Goal: Task Accomplishment & Management: Manage account settings

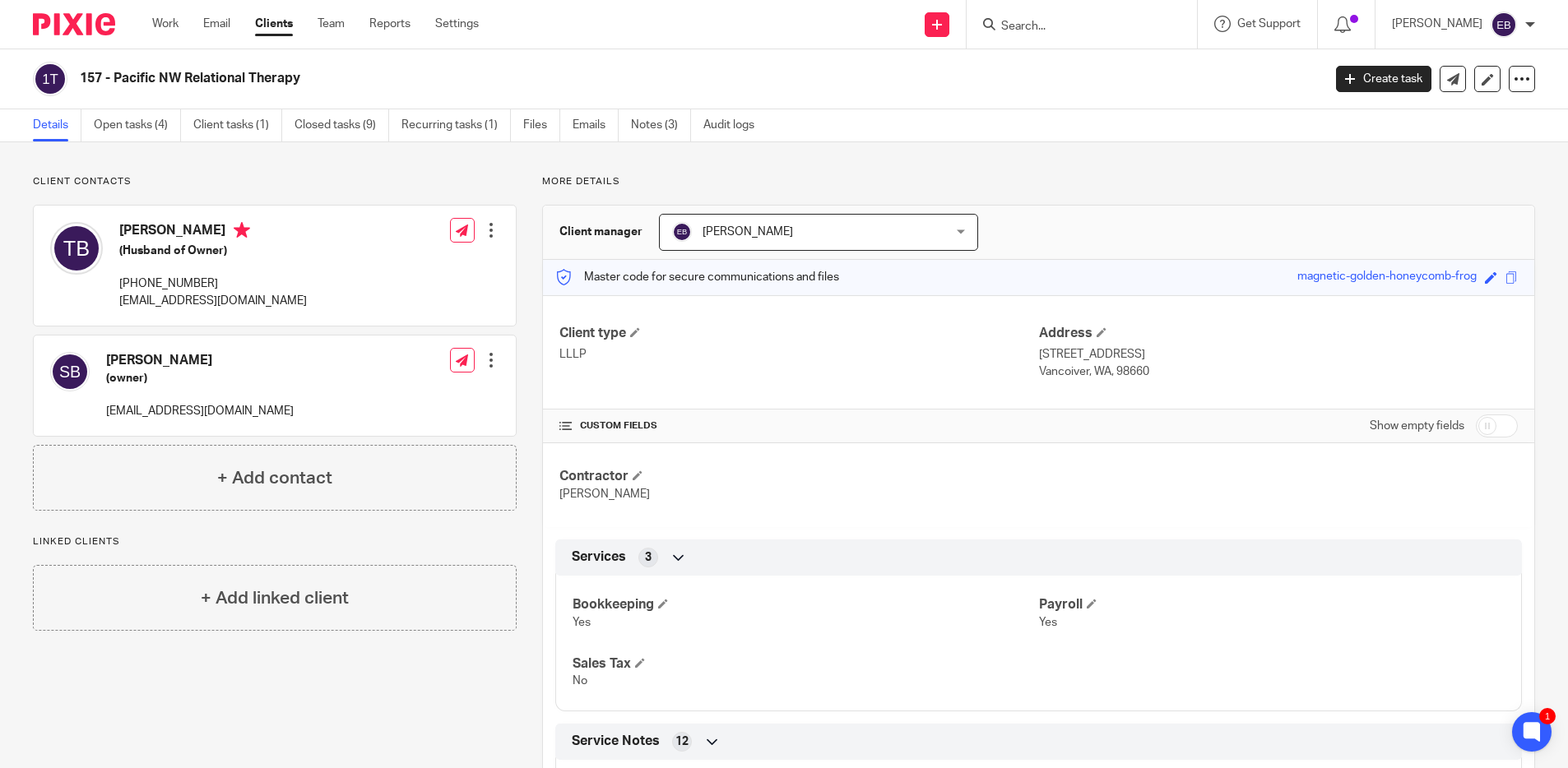
click at [141, 357] on h4 "Skylar Bittinger" at bounding box center [200, 361] width 187 height 17
copy div "Skylar Bittinger"
drag, startPoint x: 108, startPoint y: 338, endPoint x: 152, endPoint y: 361, distance: 49.6
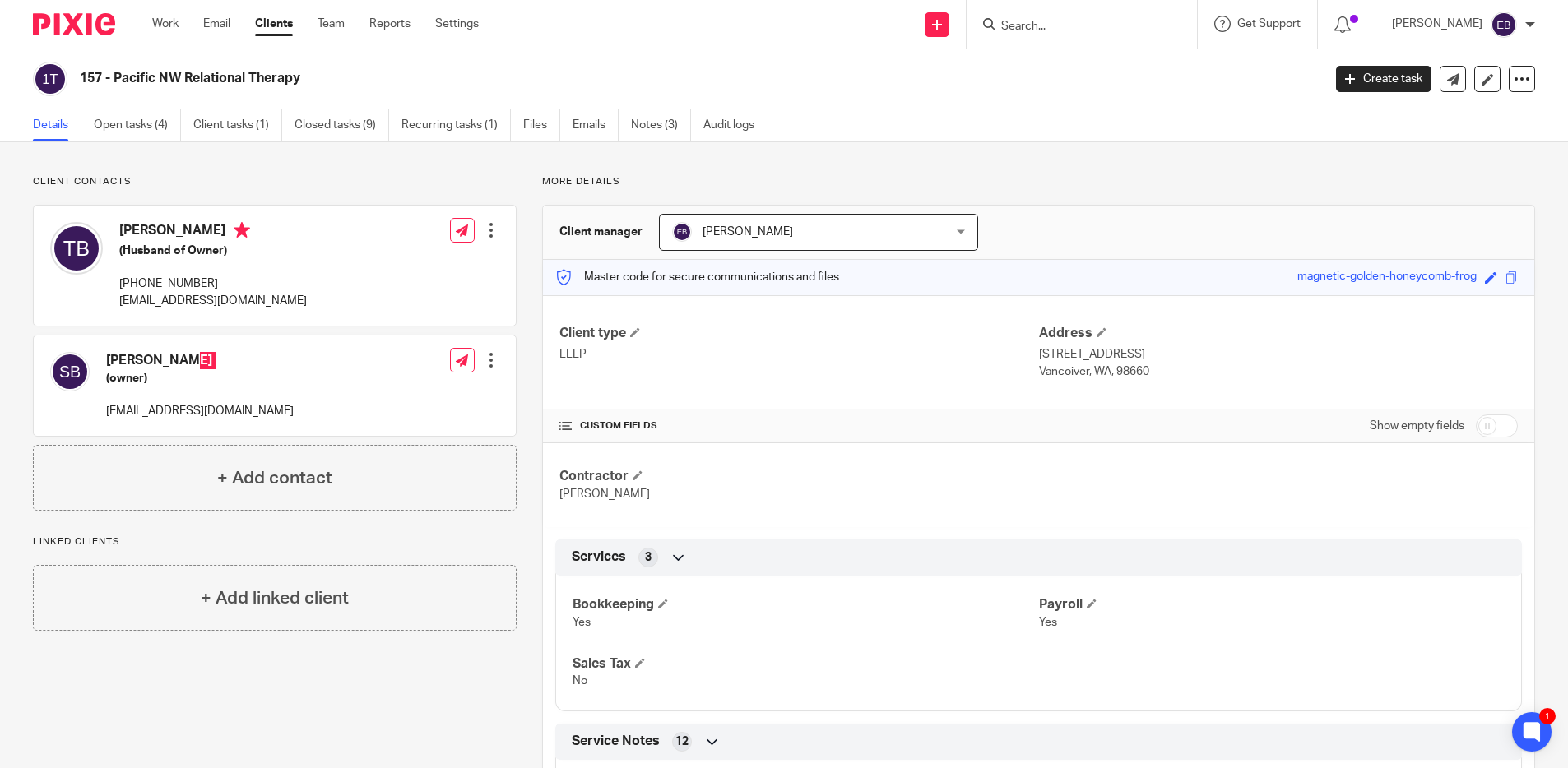
click at [152, 361] on h4 "Skylar Bittinger" at bounding box center [200, 361] width 187 height 17
click at [160, 357] on h4 "Skylar Bittinger" at bounding box center [200, 361] width 187 height 17
click at [206, 405] on p "office@pacificnwrelationaltherapy.com" at bounding box center [200, 411] width 187 height 17
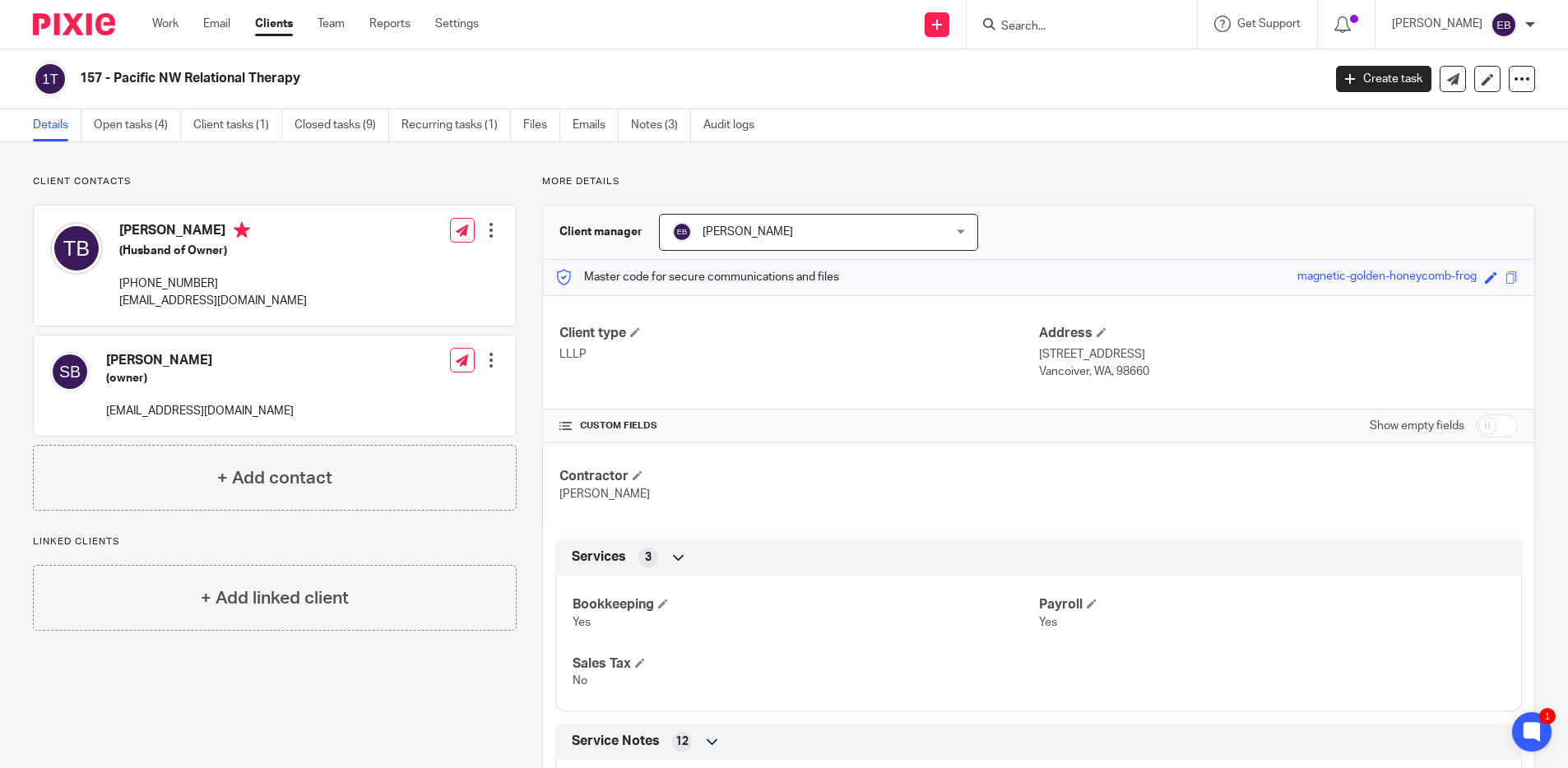
drag, startPoint x: 20, startPoint y: 362, endPoint x: 206, endPoint y: 405, distance: 190.9
click at [206, 405] on p "office@pacificnwrelationaltherapy.com" at bounding box center [200, 411] width 187 height 17
copy div "office@pacificnwrelationaltherapy.com"
click at [275, 23] on link "Clients" at bounding box center [273, 24] width 38 height 17
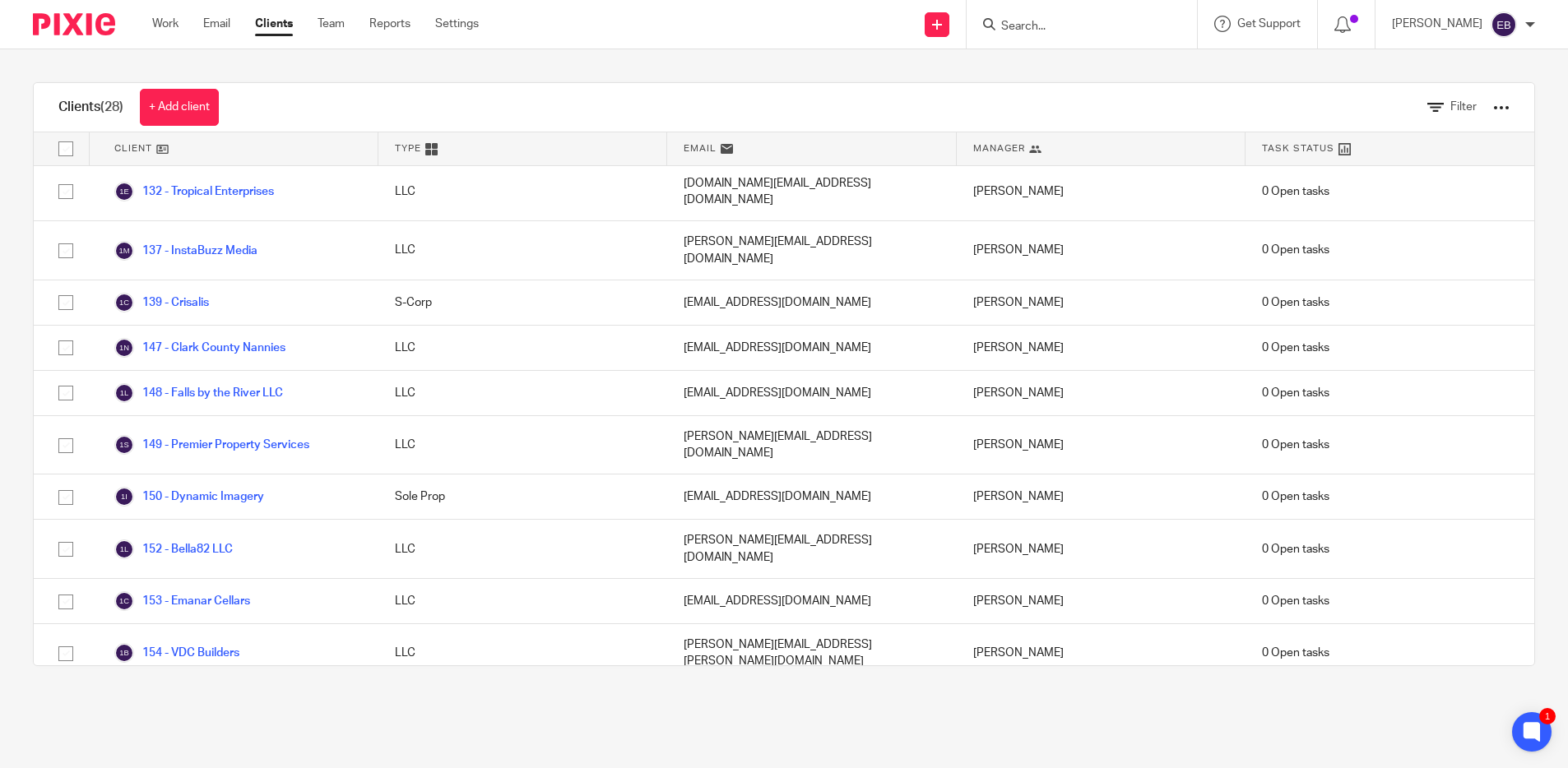
scroll to position [402, 0]
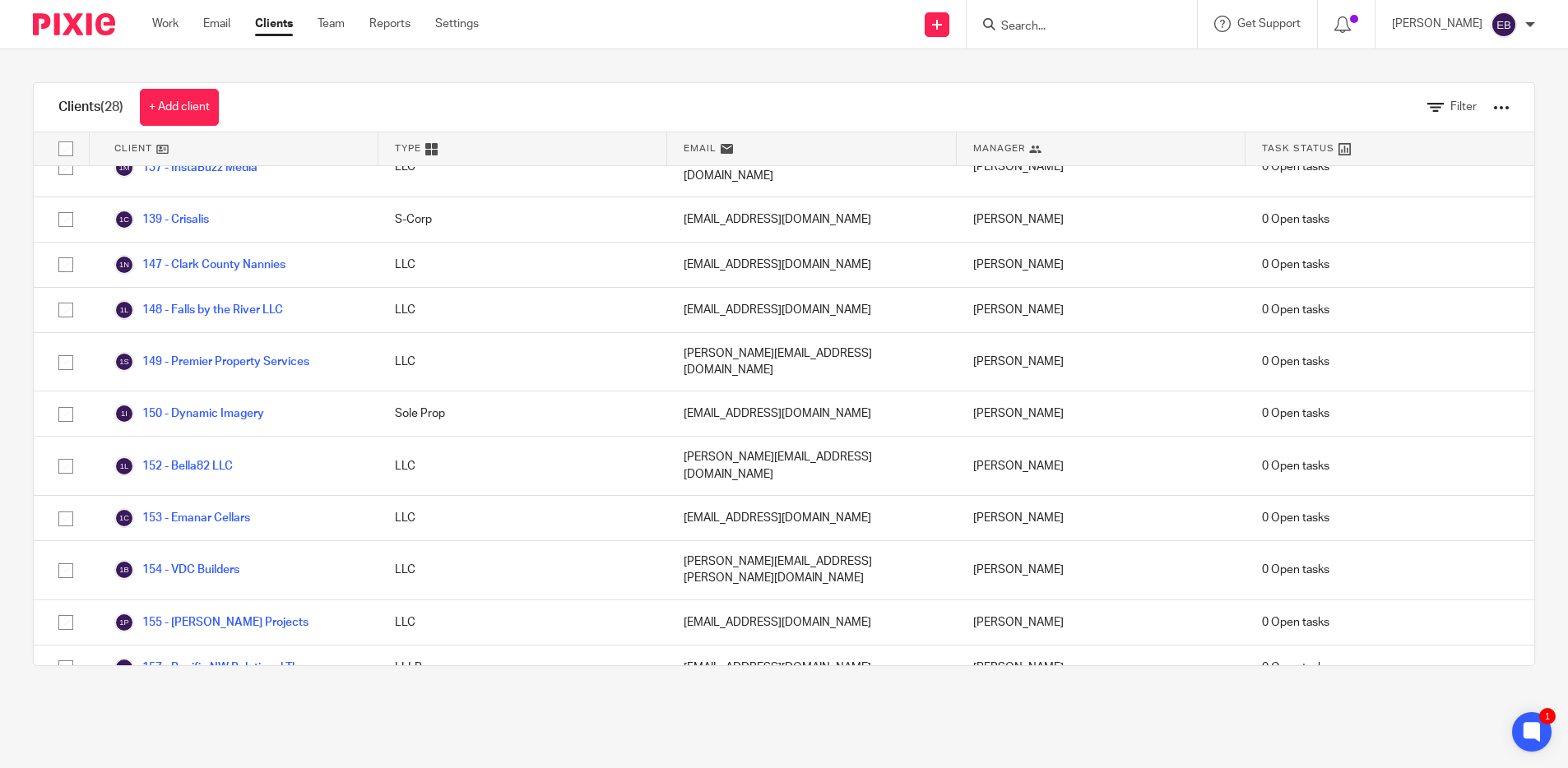
click at [217, 710] on link "158 - Shift In Marketing" at bounding box center [190, 719] width 150 height 19
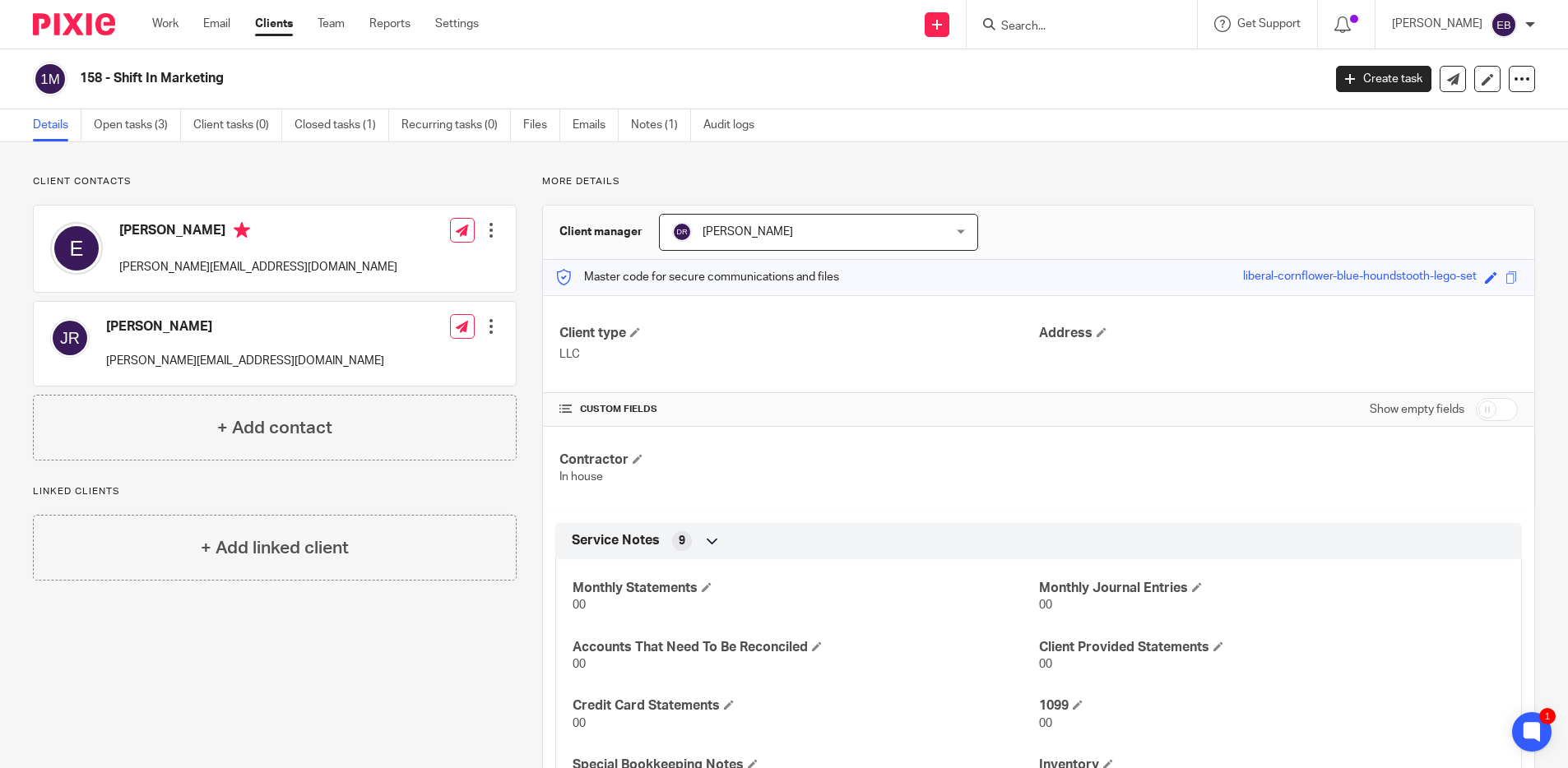
click at [489, 226] on div at bounding box center [491, 230] width 17 height 17
click at [436, 267] on link "Edit contact" at bounding box center [413, 266] width 157 height 24
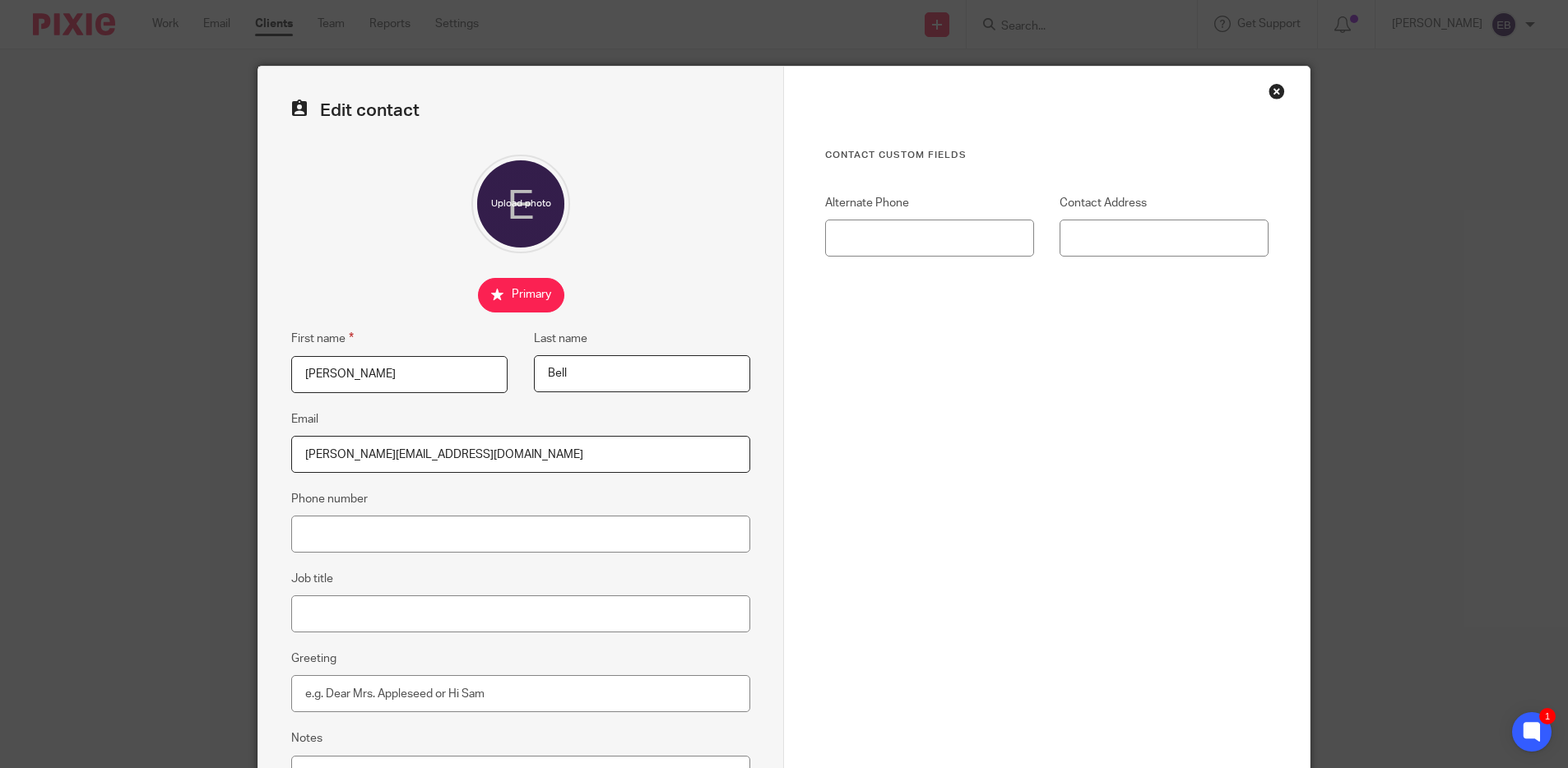
scroll to position [159, 0]
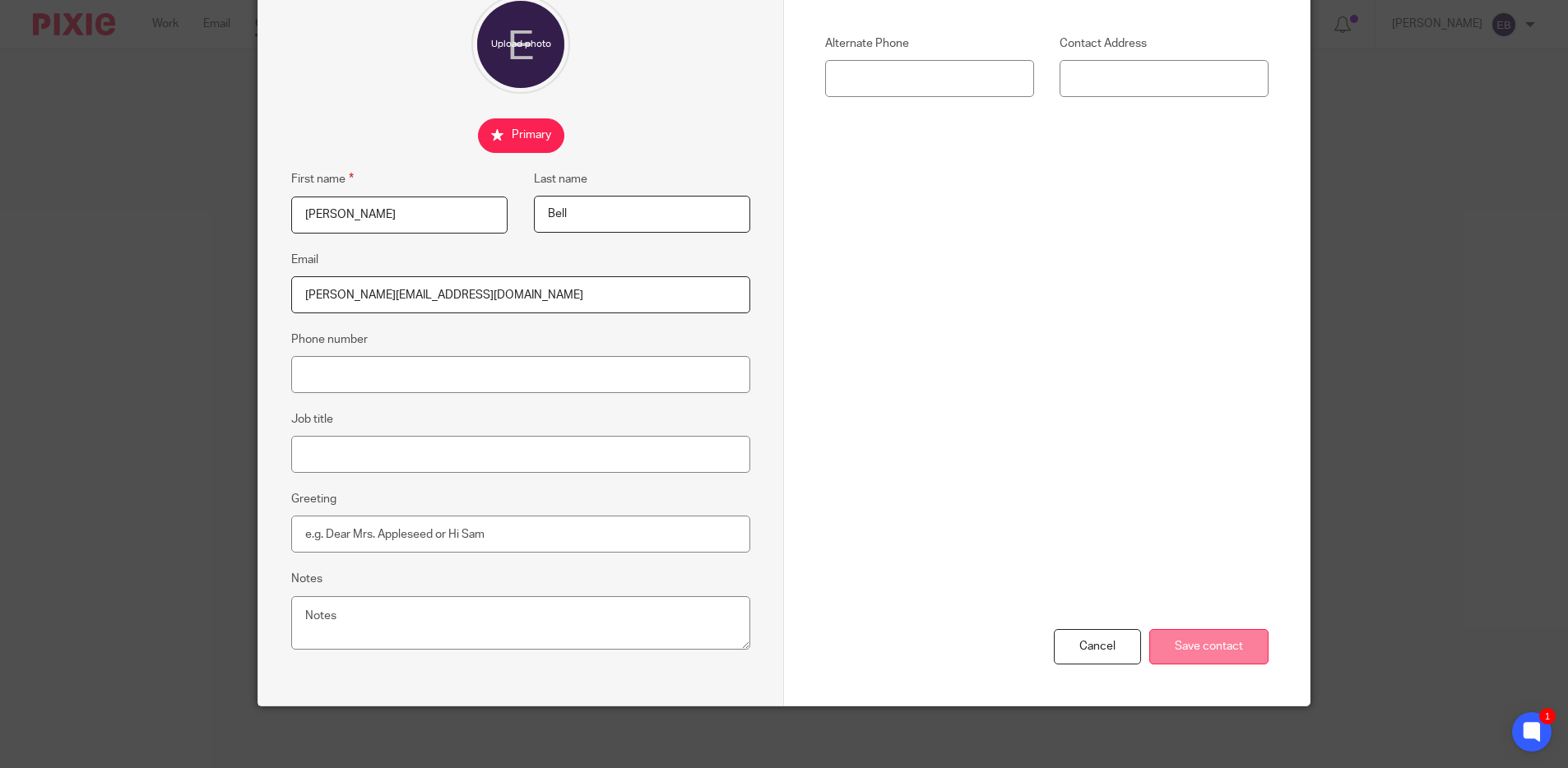
type input "Bell"
click at [1232, 636] on input "Save contact" at bounding box center [1208, 647] width 119 height 35
click at [1193, 636] on input "Save contact" at bounding box center [1208, 647] width 119 height 35
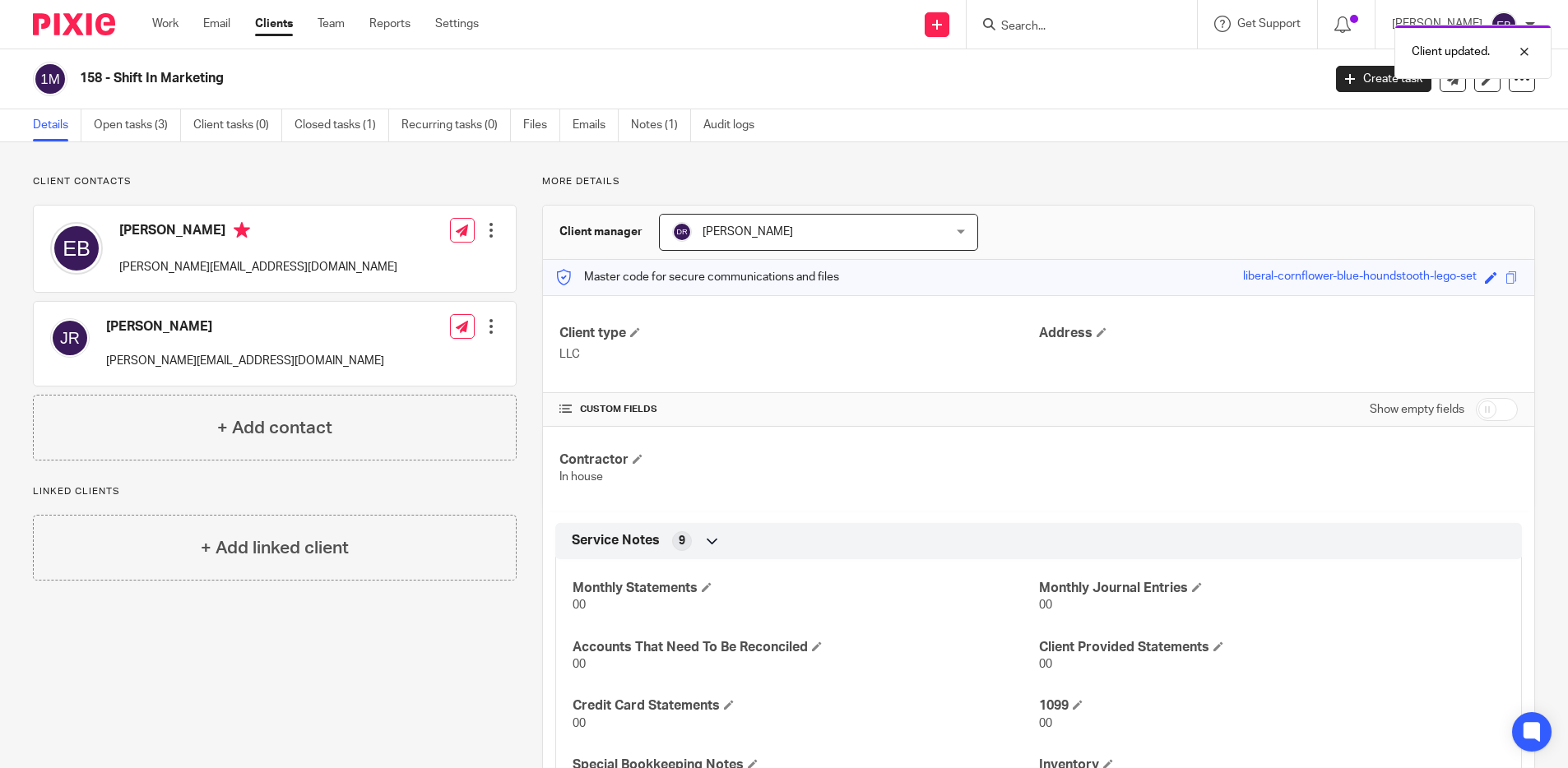
click at [154, 230] on h4 "[PERSON_NAME]" at bounding box center [258, 232] width 278 height 20
click at [154, 230] on h4 "Eric Bell" at bounding box center [258, 232] width 278 height 20
copy h4 "Eric Bell"
click at [192, 266] on p "eric@shiftinmarketing.com" at bounding box center [258, 267] width 278 height 17
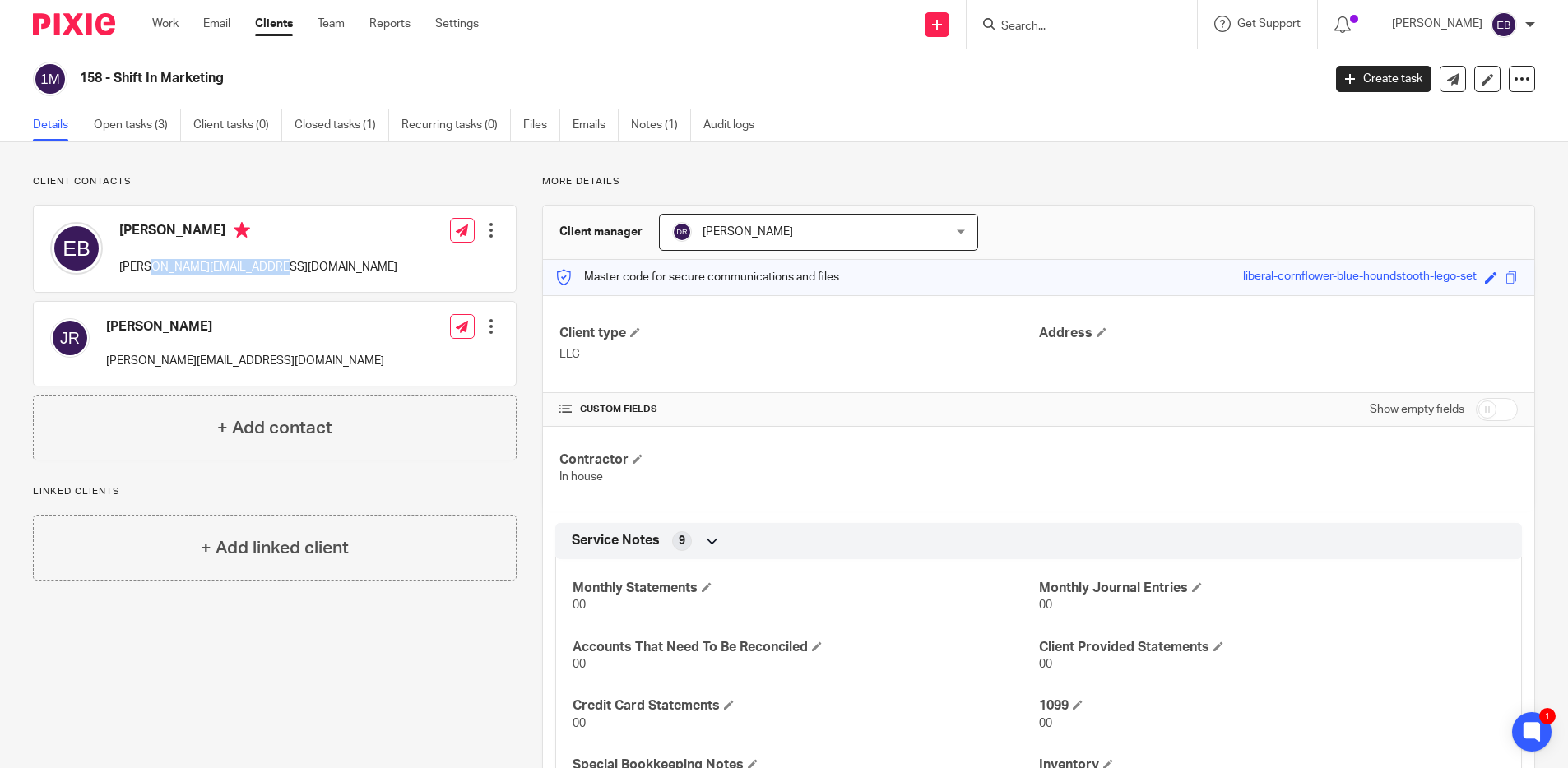
drag, startPoint x: 120, startPoint y: 238, endPoint x: 192, endPoint y: 266, distance: 77.3
click at [192, 266] on p "eric@shiftinmarketing.com" at bounding box center [258, 267] width 278 height 17
copy div "eric@shiftinmarketing.com"
click at [172, 322] on h4 "James Russell" at bounding box center [245, 327] width 278 height 17
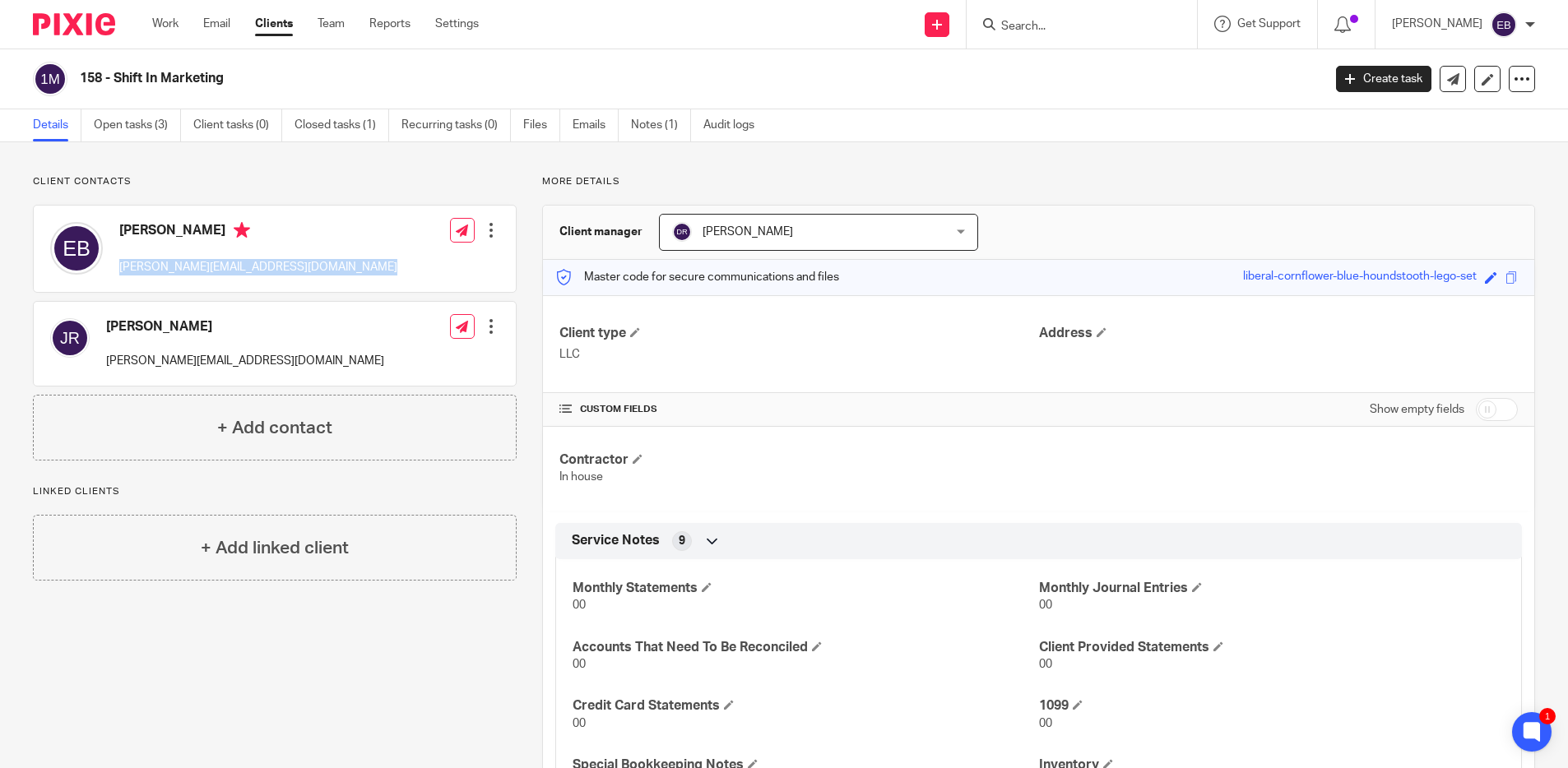
click at [172, 322] on h4 "James Russell" at bounding box center [245, 327] width 278 height 17
copy div "James Russell"
click at [175, 360] on p "james@pdxbenefits.com" at bounding box center [245, 362] width 278 height 17
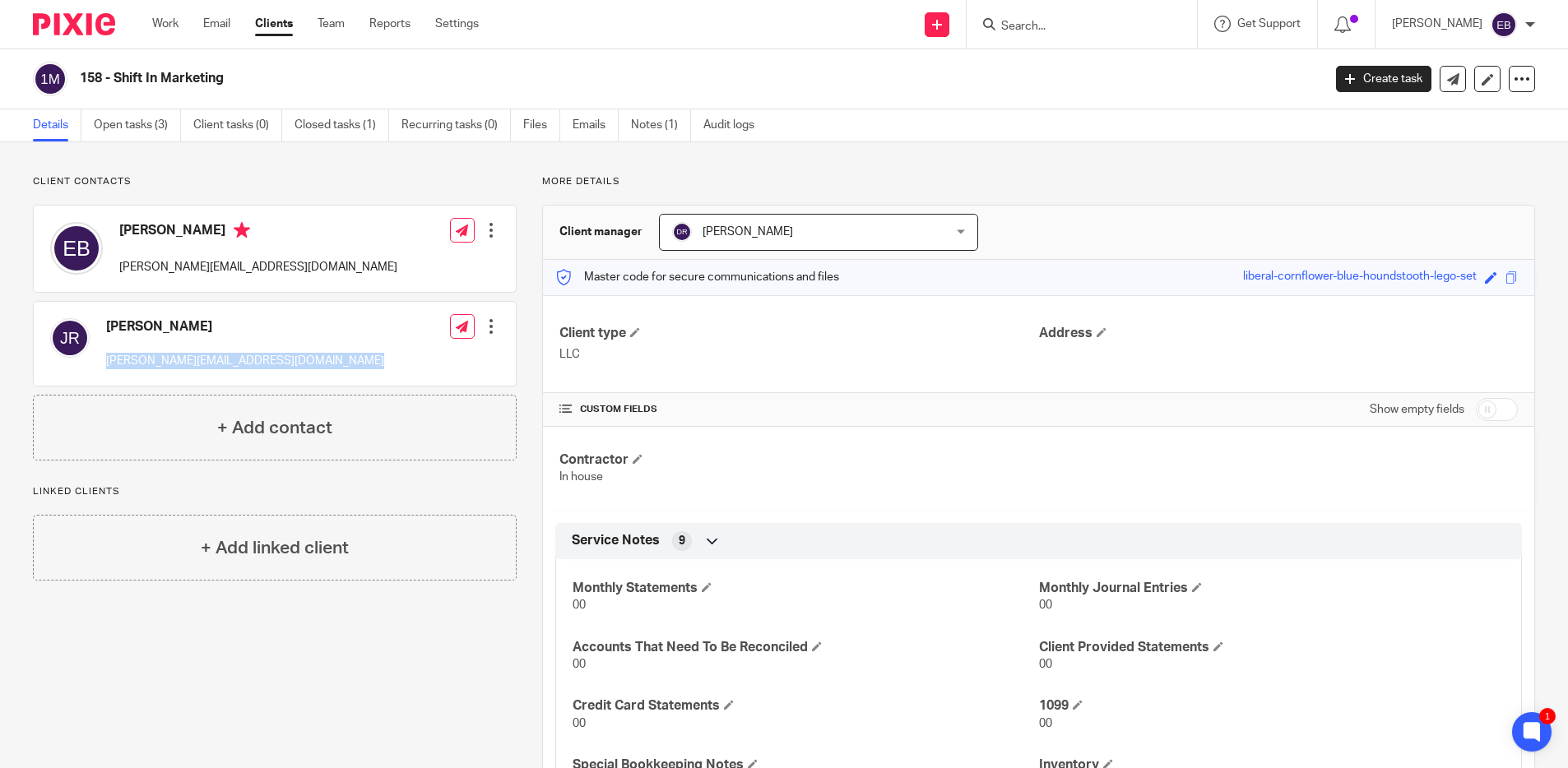
click at [175, 360] on p "james@pdxbenefits.com" at bounding box center [245, 362] width 278 height 17
copy div "james@pdxbenefits.com"
click at [277, 26] on link "Clients" at bounding box center [273, 24] width 38 height 17
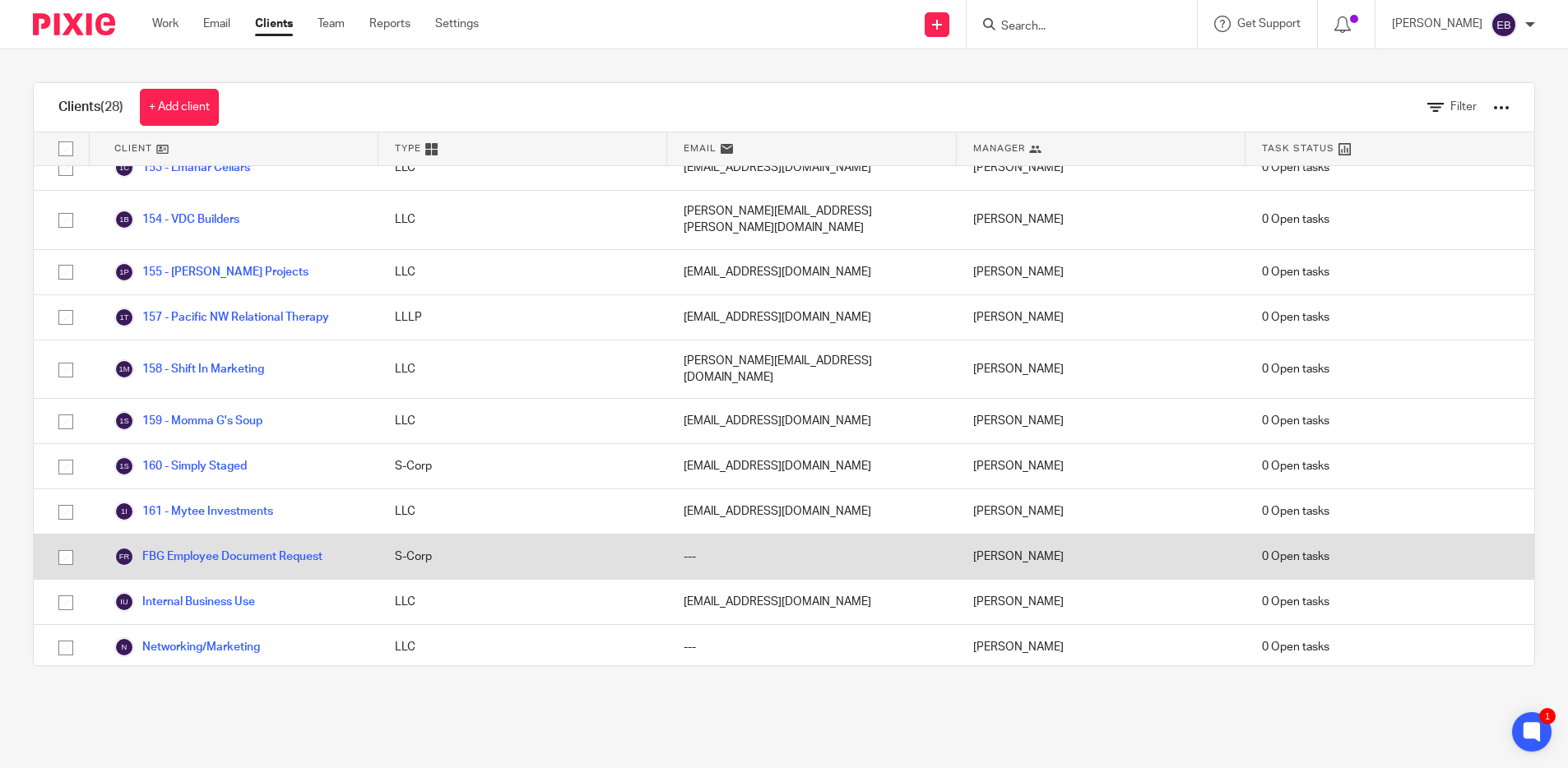
scroll to position [763, 0]
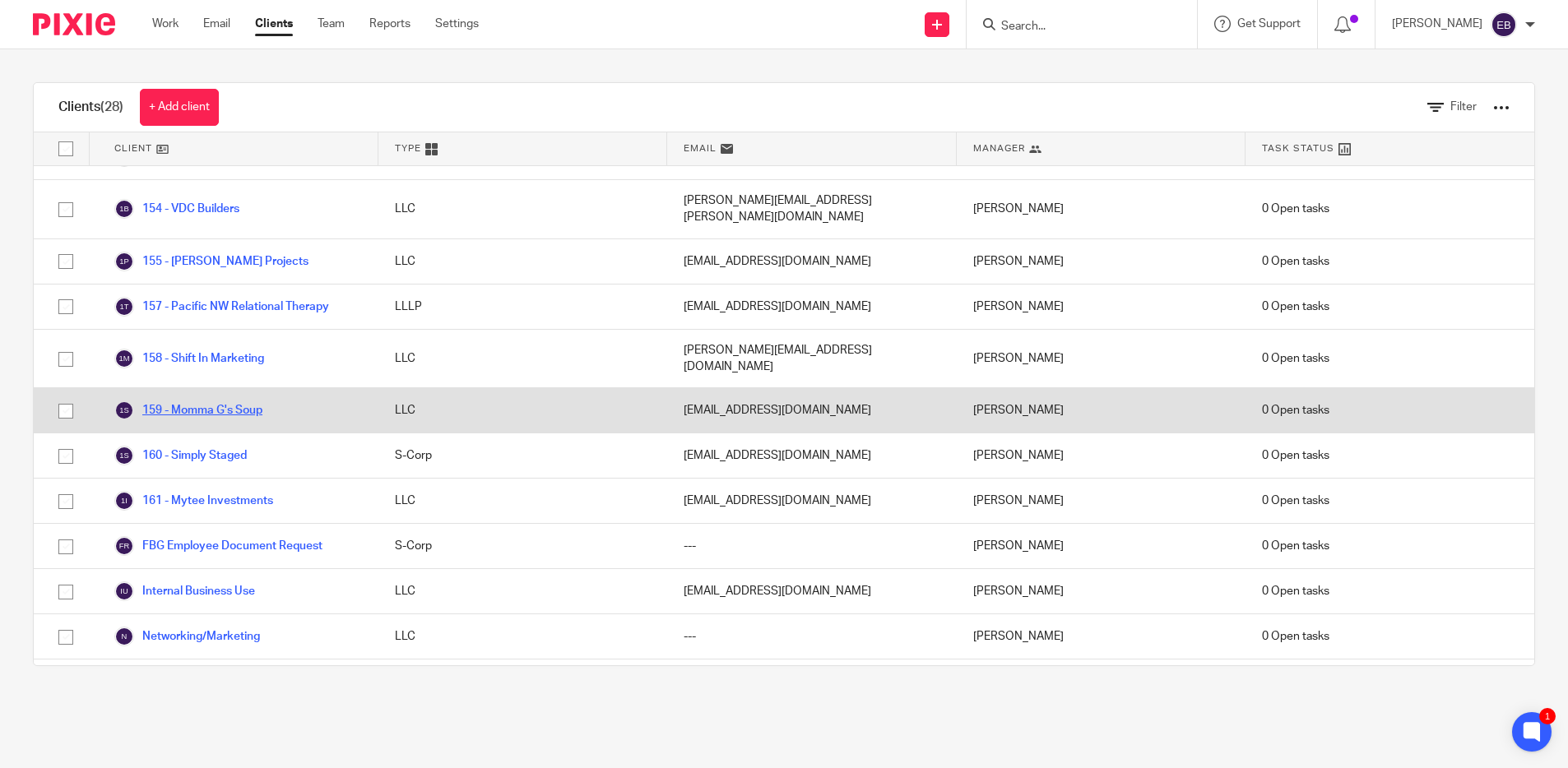
click at [213, 400] on link "159 - Momma G's Soup" at bounding box center [189, 410] width 148 height 19
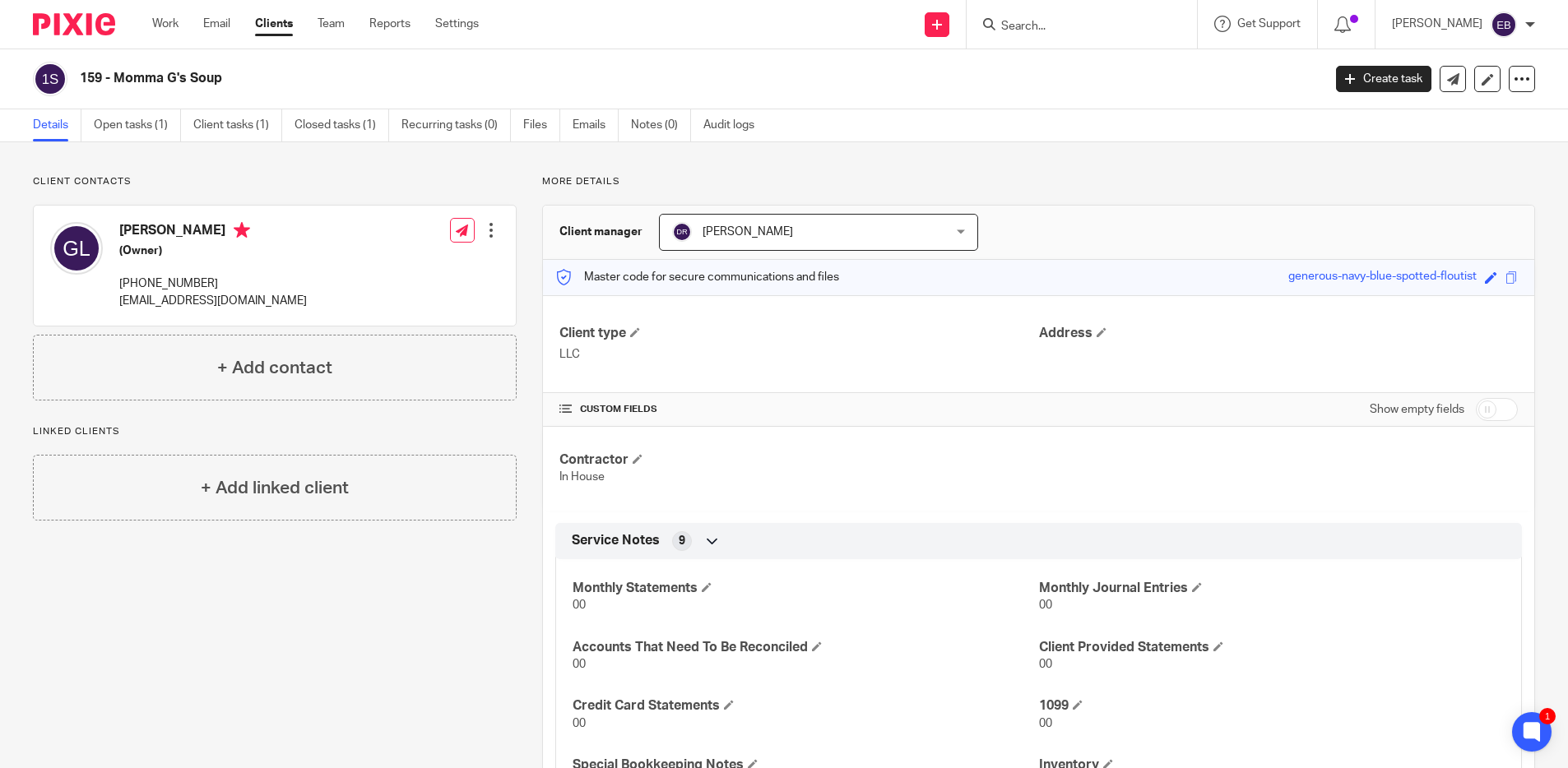
click at [168, 228] on h4 "[PERSON_NAME]" at bounding box center [212, 232] width 187 height 20
copy h4 "[PERSON_NAME]"
click at [164, 299] on p "[EMAIL_ADDRESS][DOMAIN_NAME]" at bounding box center [212, 301] width 187 height 17
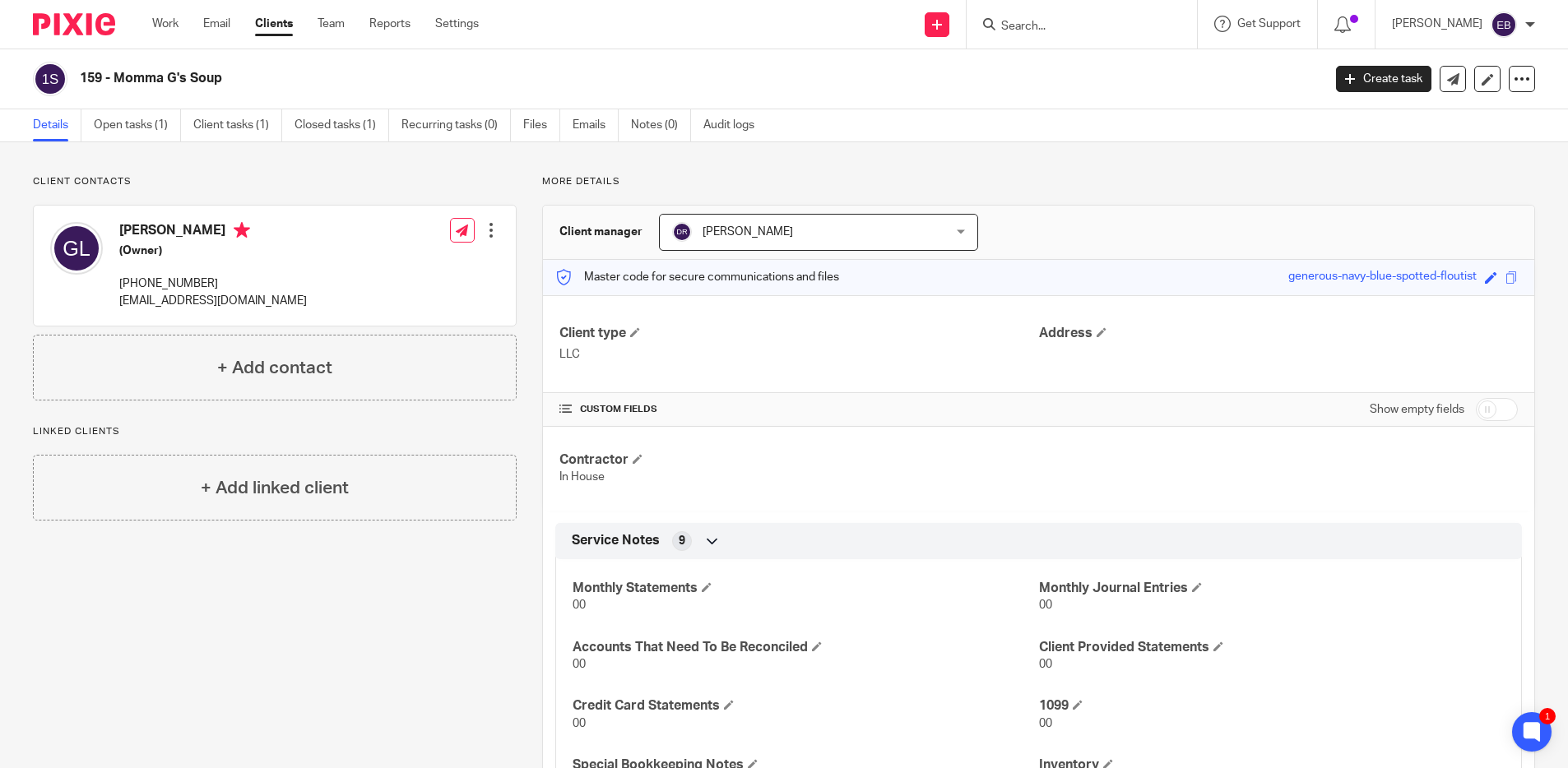
click at [164, 299] on p "[EMAIL_ADDRESS][DOMAIN_NAME]" at bounding box center [212, 301] width 187 height 17
drag, startPoint x: 49, startPoint y: 260, endPoint x: 165, endPoint y: 299, distance: 122.4
click at [165, 299] on p "mommagsoup@gmail.com" at bounding box center [212, 301] width 187 height 17
copy div "mommagsoup@gmail.com"
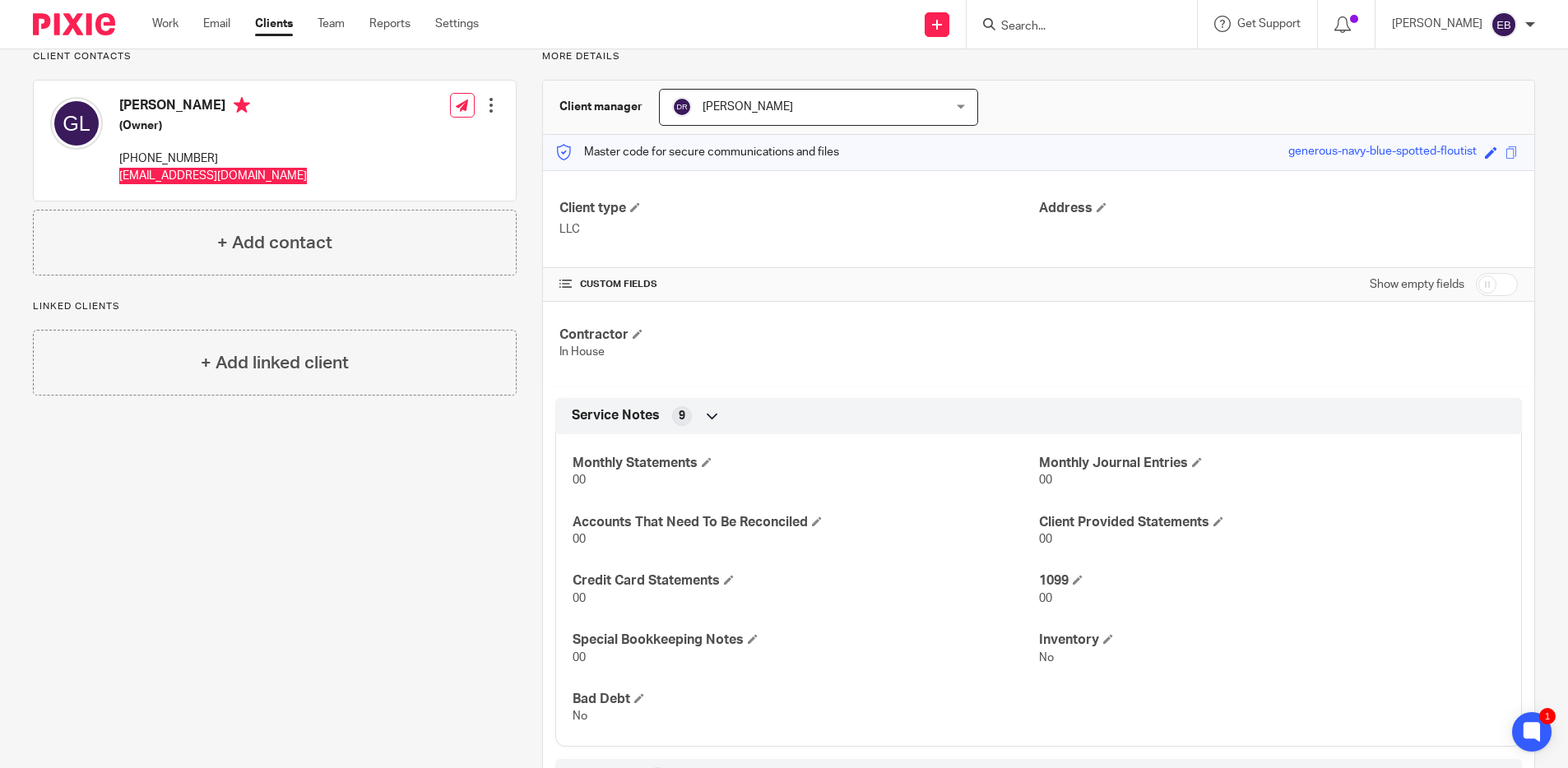
scroll to position [193, 0]
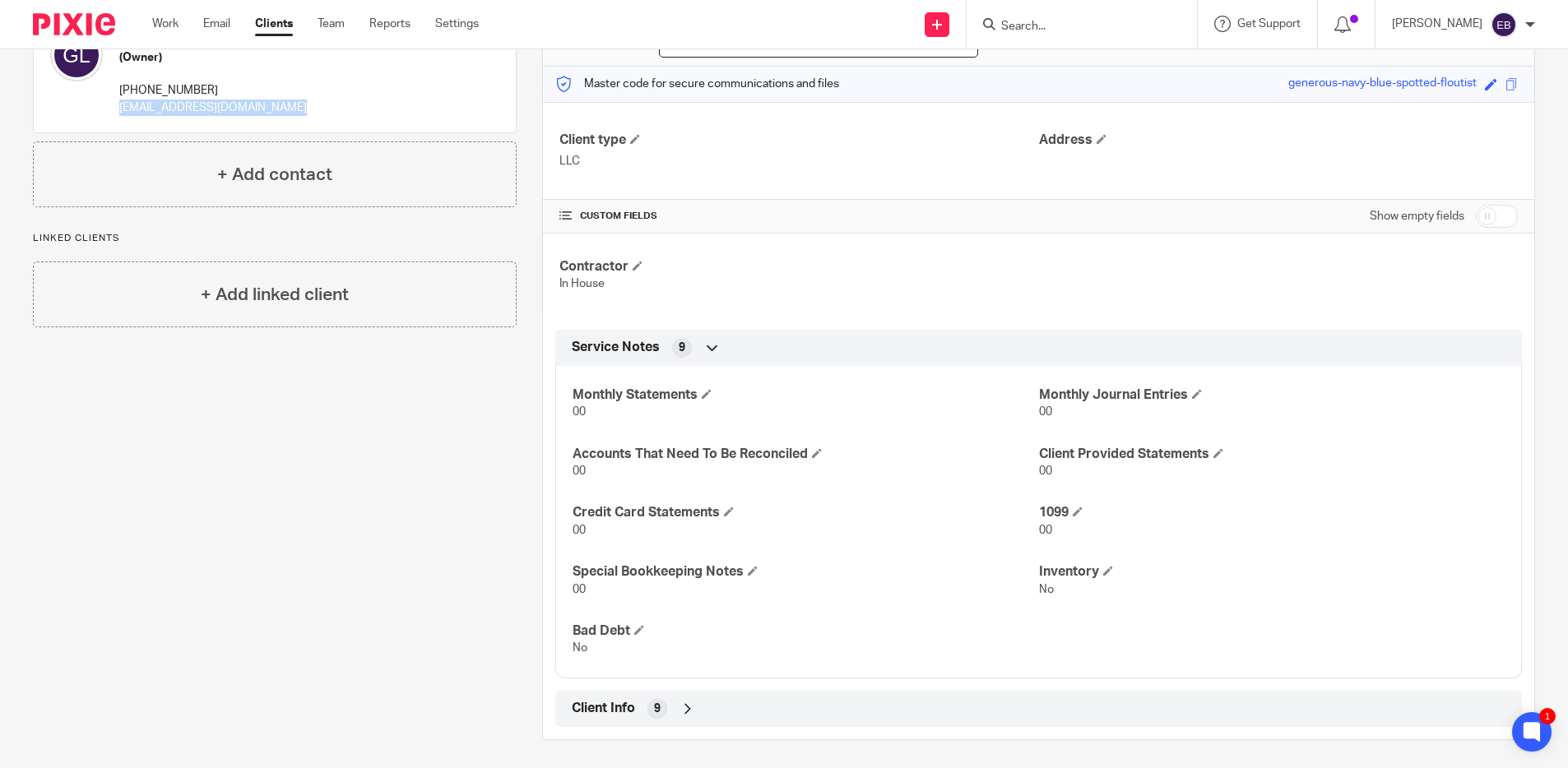
click at [745, 704] on div "Client Info 9" at bounding box center [1038, 708] width 942 height 28
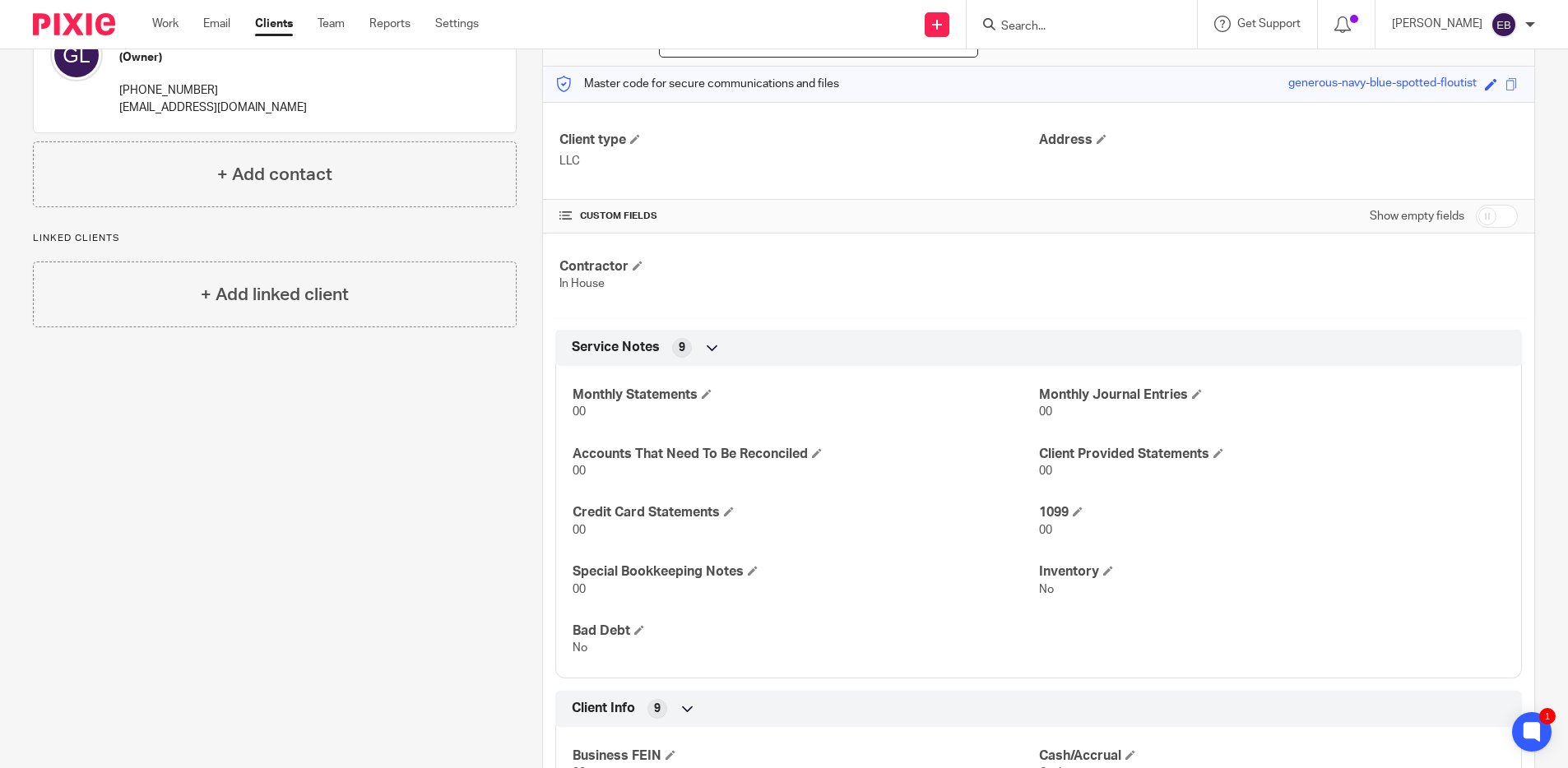
click at [750, 703] on div "Client Info 9" at bounding box center [1038, 708] width 942 height 28
click at [786, 718] on div "Client manager Dan Rodriguez Dan Rodriguez Dan Rodriguez Elizabeth Bergen Halei…" at bounding box center [1039, 376] width 993 height 728
click at [781, 702] on div "Client Info 9" at bounding box center [1038, 708] width 942 height 28
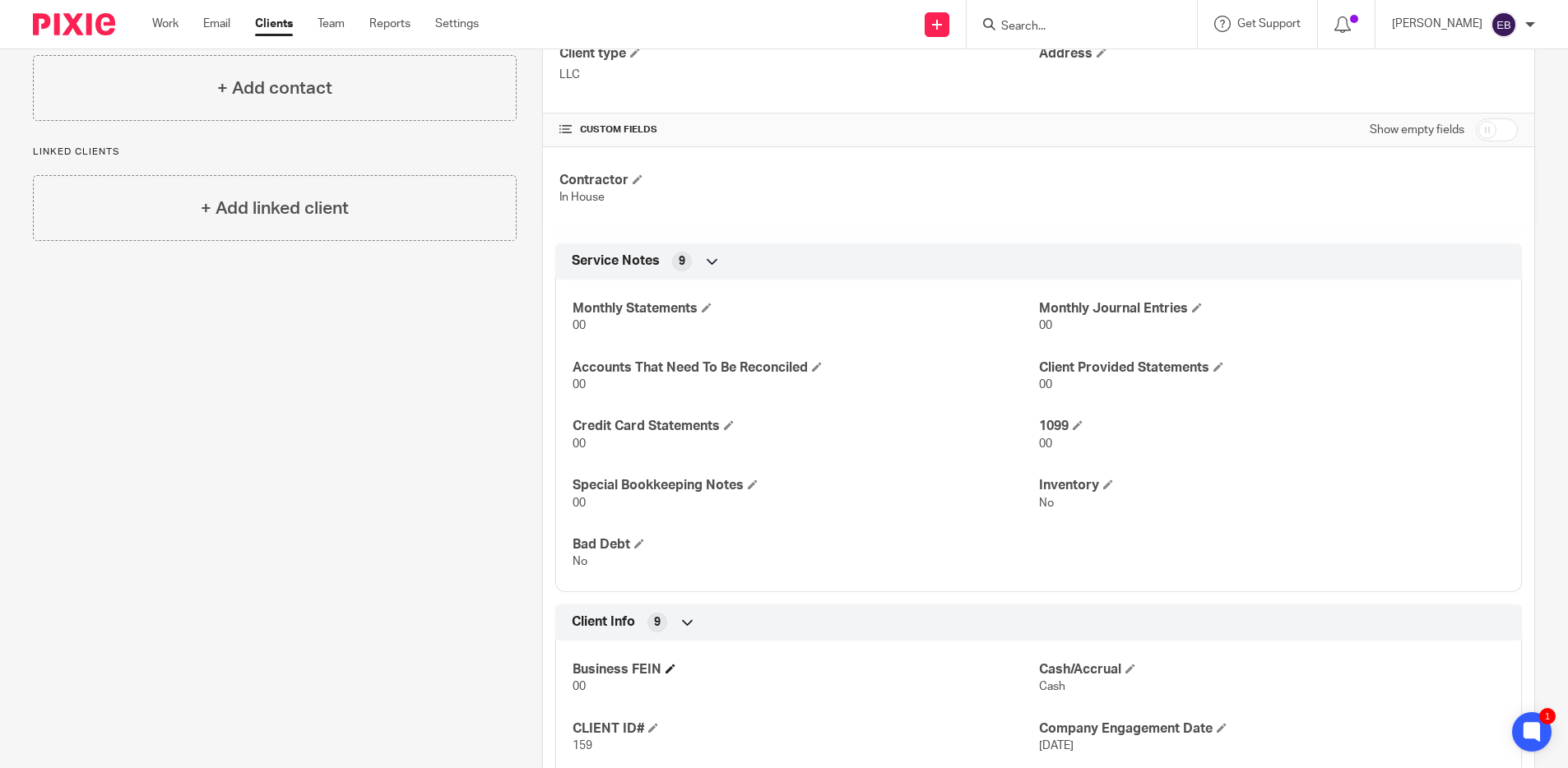
scroll to position [502, 0]
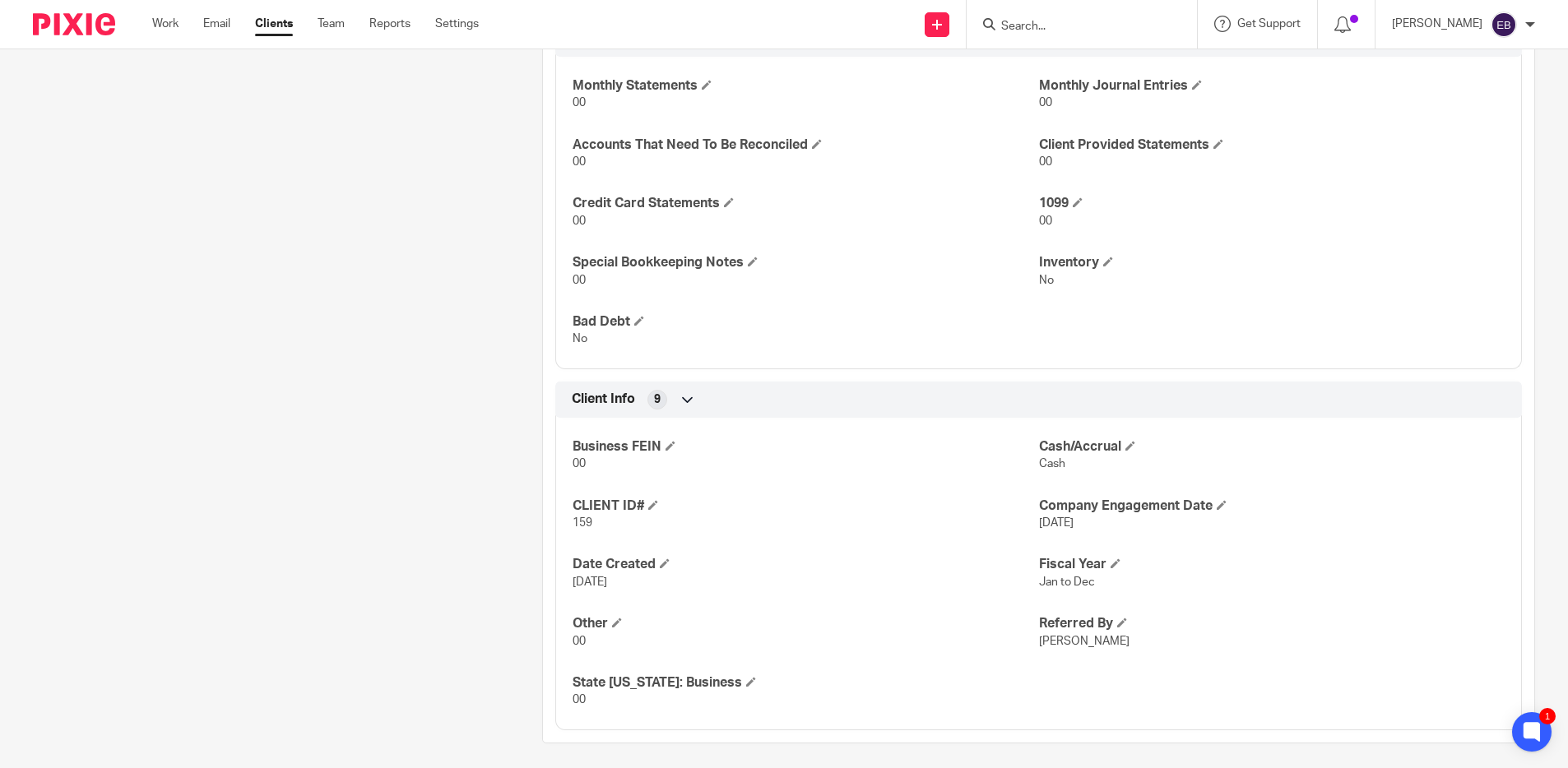
click at [1080, 636] on span "Wendy Eisemann" at bounding box center [1083, 642] width 90 height 12
copy p "Wendy Eisemann"
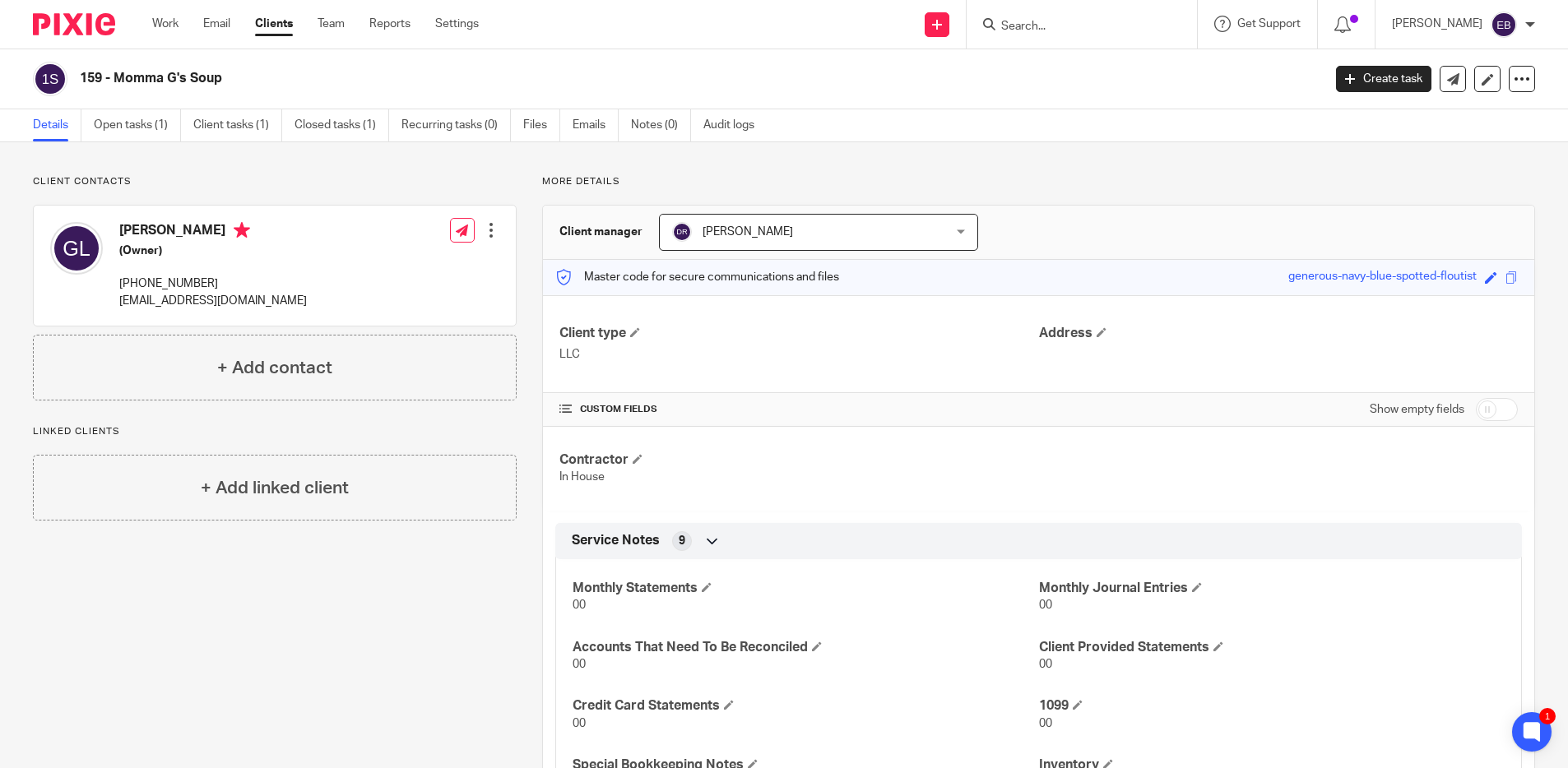
click at [276, 23] on link "Clients" at bounding box center [273, 24] width 38 height 17
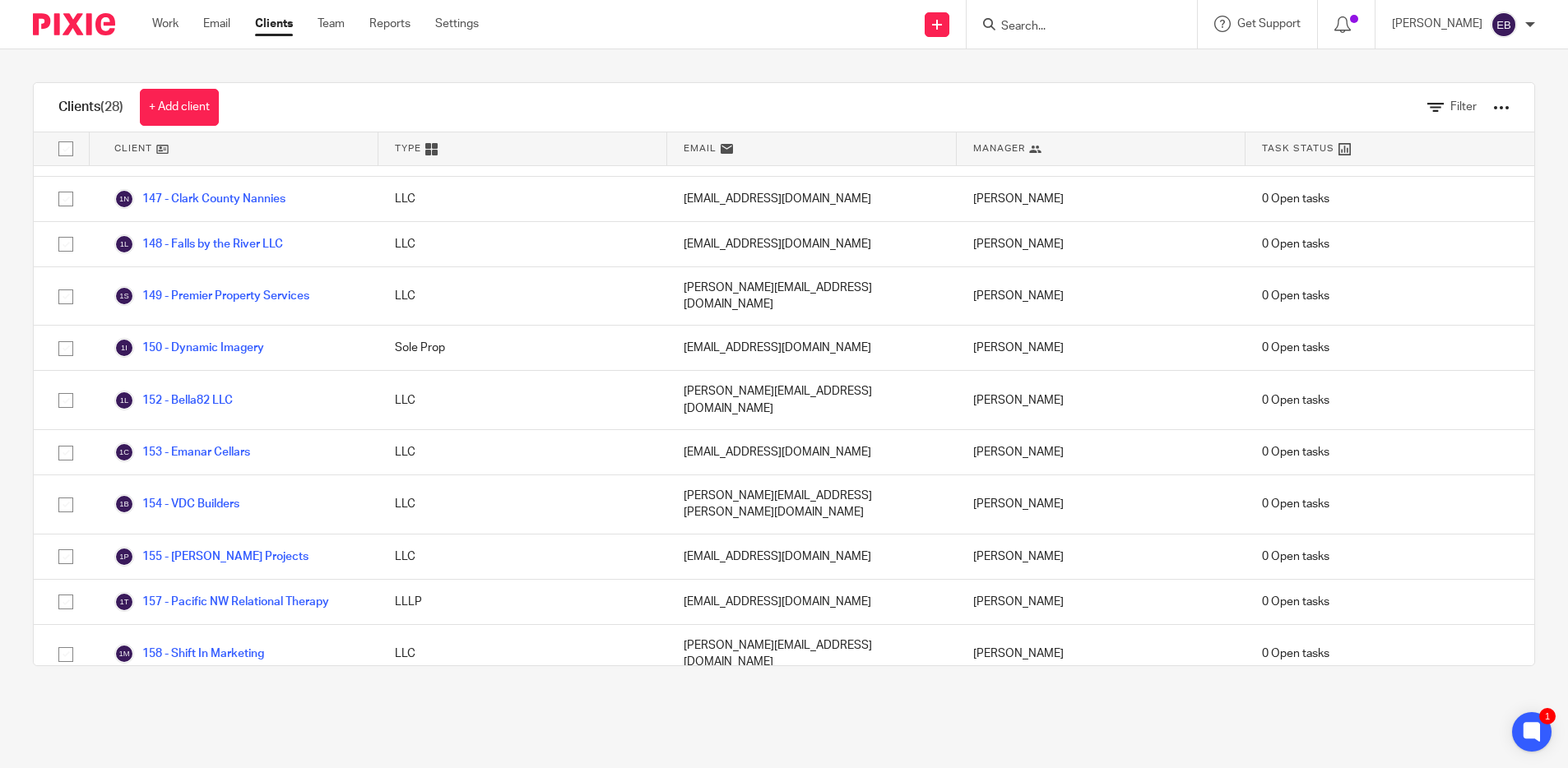
scroll to position [479, 0]
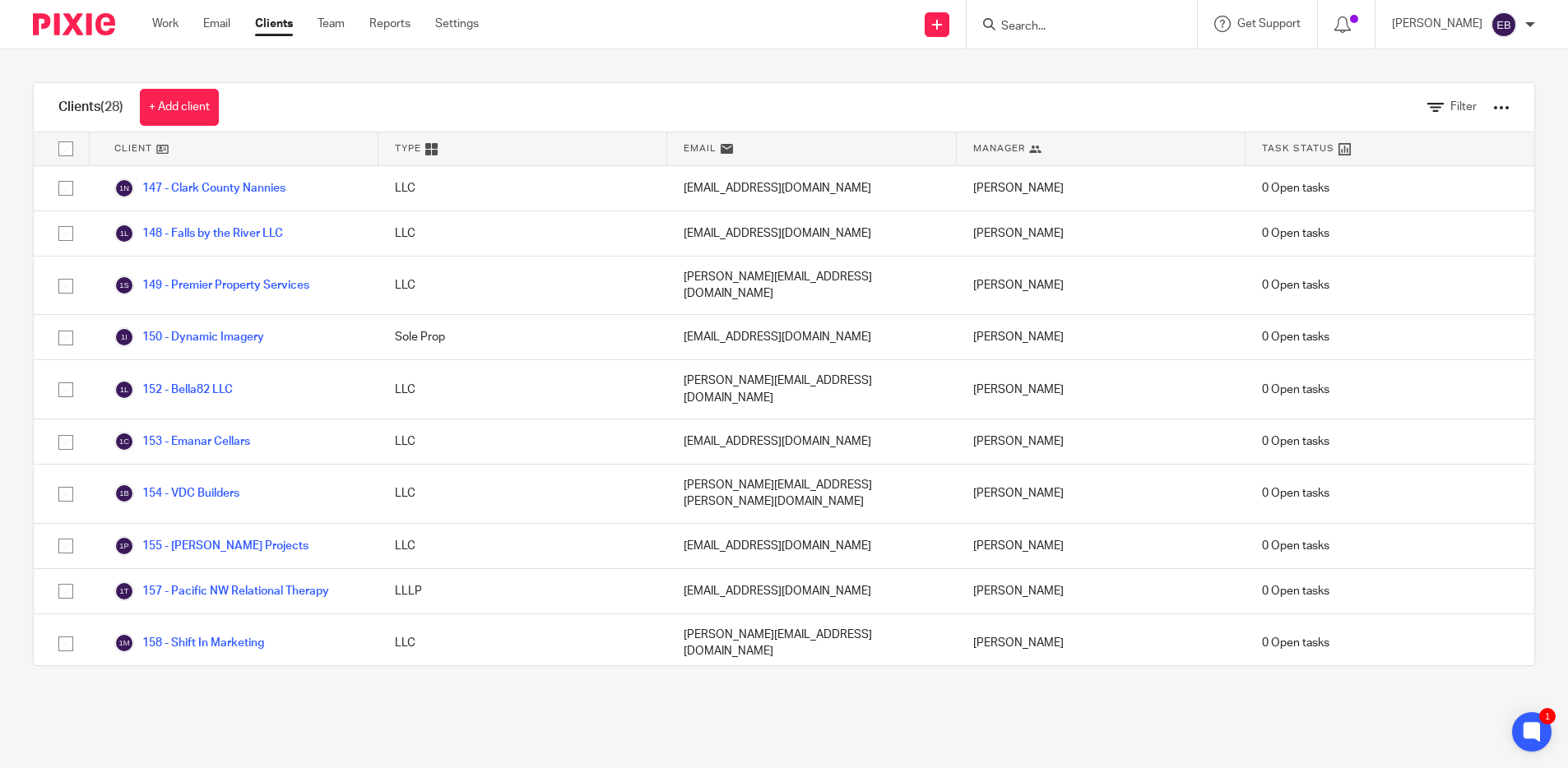
click at [220, 730] on link "160 - Simply Staged" at bounding box center [180, 739] width 132 height 19
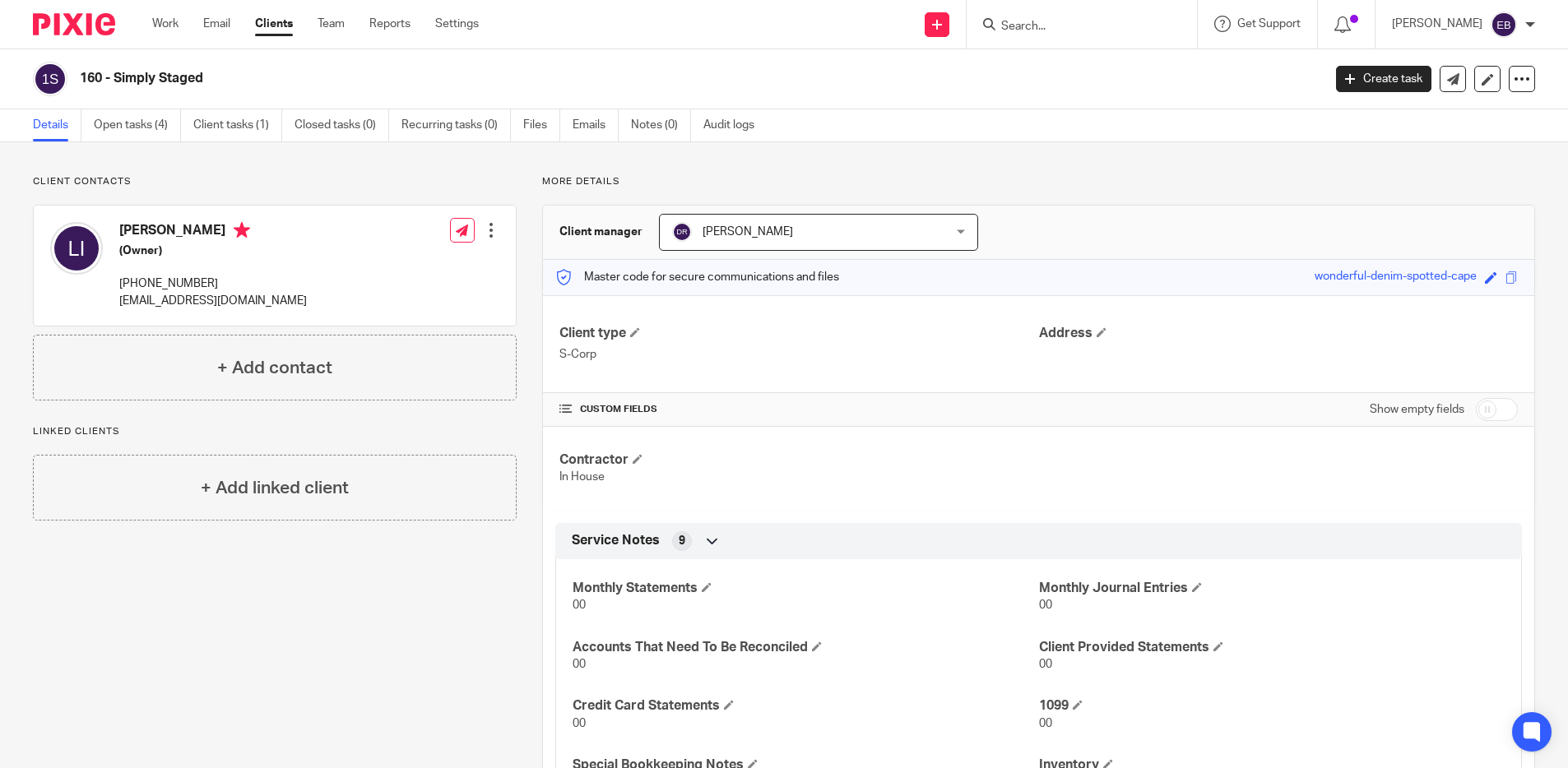
click at [157, 228] on h4 "[PERSON_NAME]" at bounding box center [212, 232] width 187 height 20
click at [157, 228] on h4 "Lana Ivaniy" at bounding box center [212, 232] width 187 height 20
copy h4 "Lana Ivaniy"
click at [149, 298] on p "[EMAIL_ADDRESS][DOMAIN_NAME]" at bounding box center [212, 301] width 187 height 17
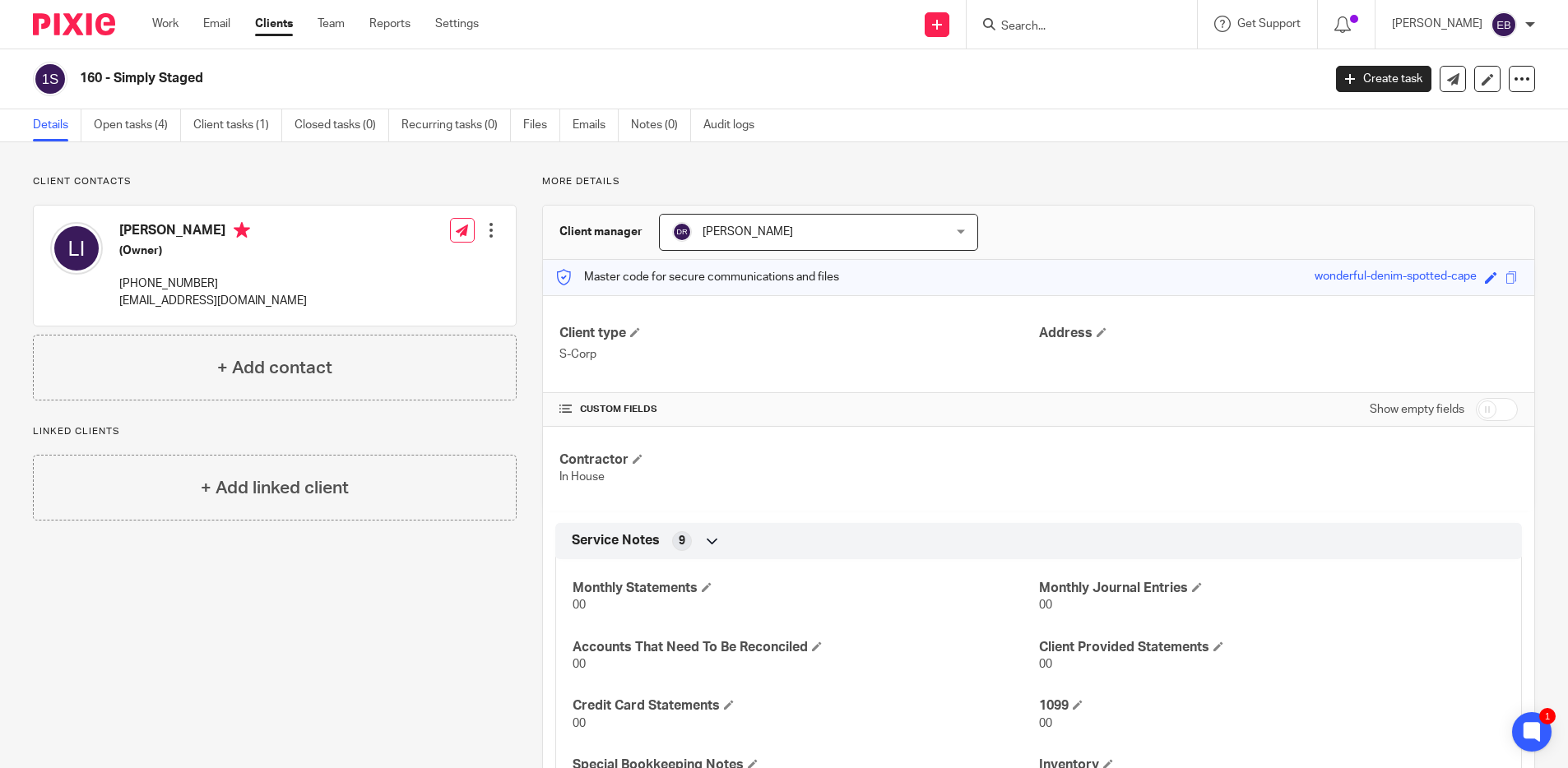
drag, startPoint x: 34, startPoint y: 266, endPoint x: 149, endPoint y: 298, distance: 119.4
click at [149, 298] on p "[EMAIL_ADDRESS][DOMAIN_NAME]" at bounding box center [212, 301] width 187 height 17
copy div "[EMAIL_ADDRESS][DOMAIN_NAME]"
click at [277, 24] on link "Clients" at bounding box center [273, 24] width 38 height 17
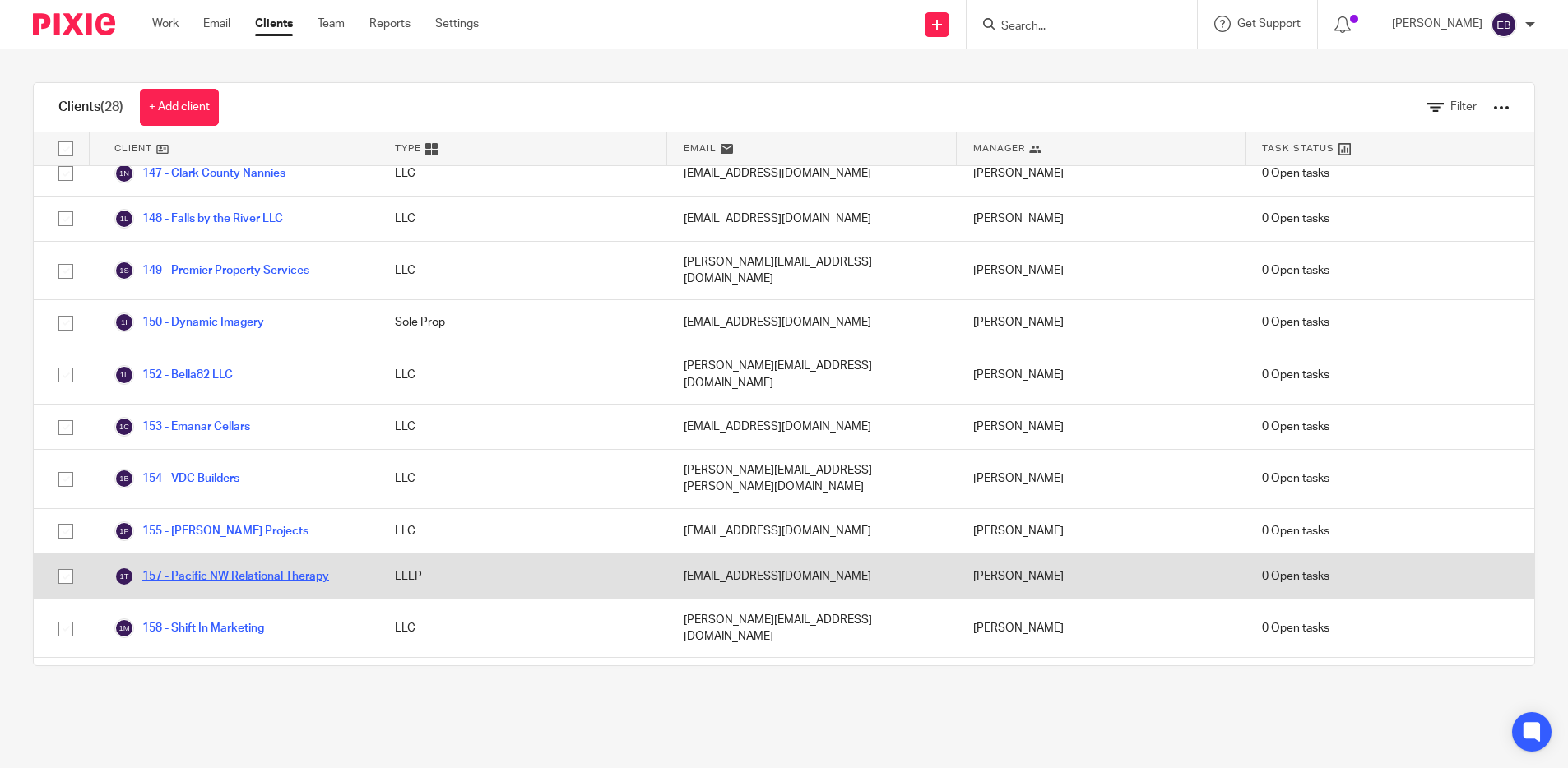
scroll to position [504, 0]
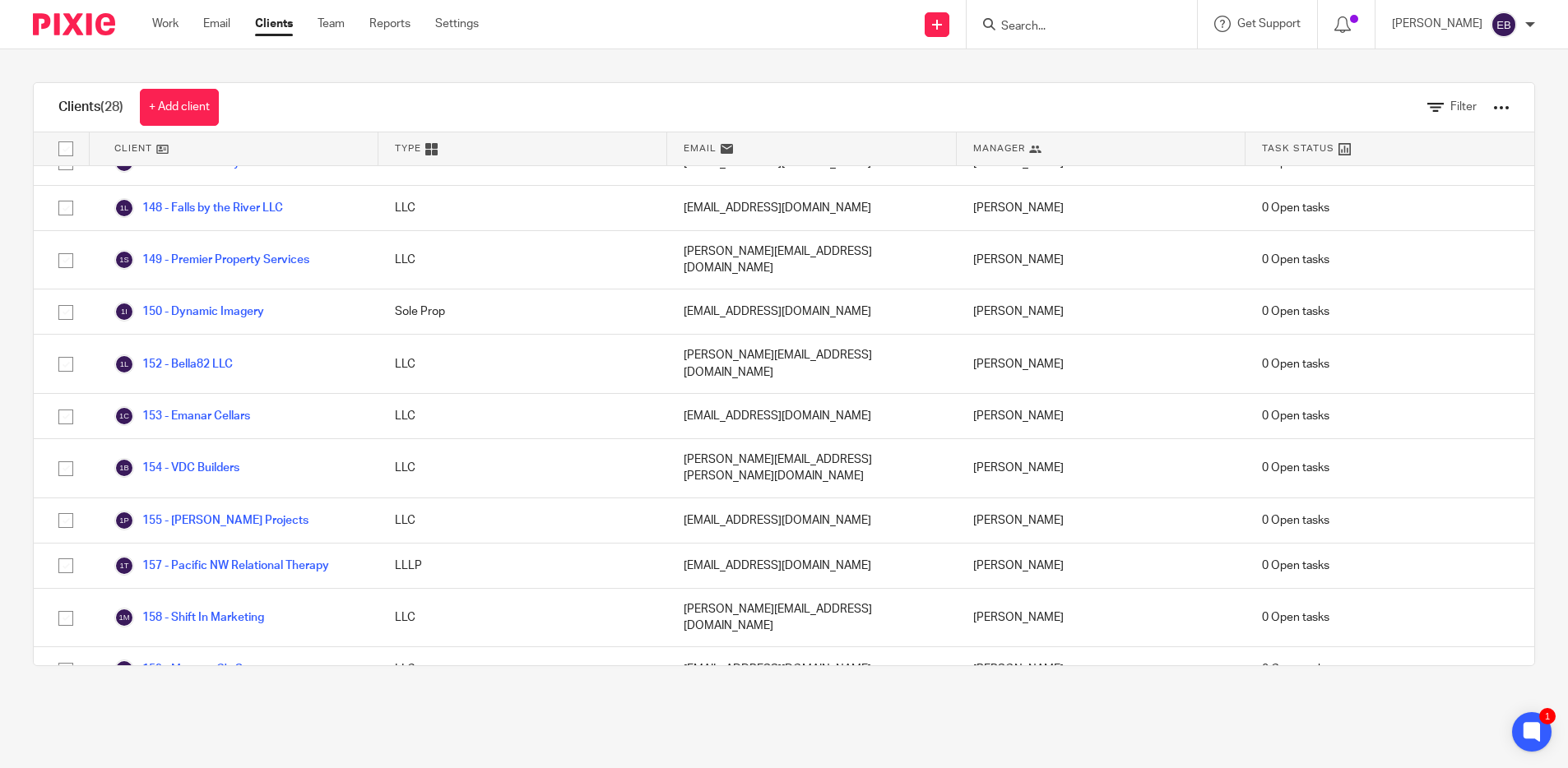
click at [242, 750] on link "161 - Mytee Investments" at bounding box center [194, 760] width 158 height 19
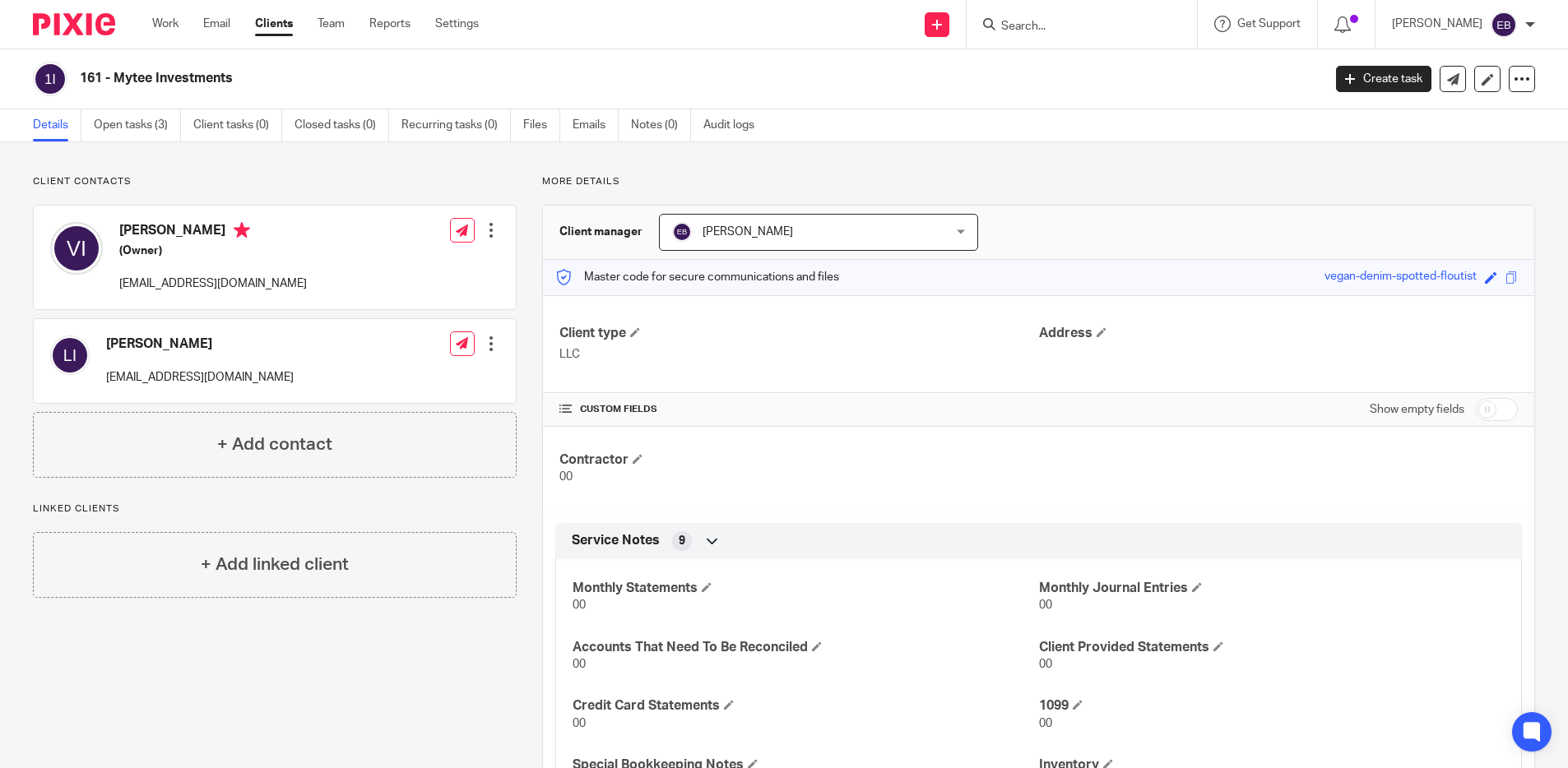
click at [157, 228] on h4 "Vadim Ivaniy" at bounding box center [212, 232] width 187 height 20
copy h4 "Vadim Ivaniy"
click at [199, 282] on p "myteeinvestmentsllc@gmail.com" at bounding box center [212, 284] width 187 height 17
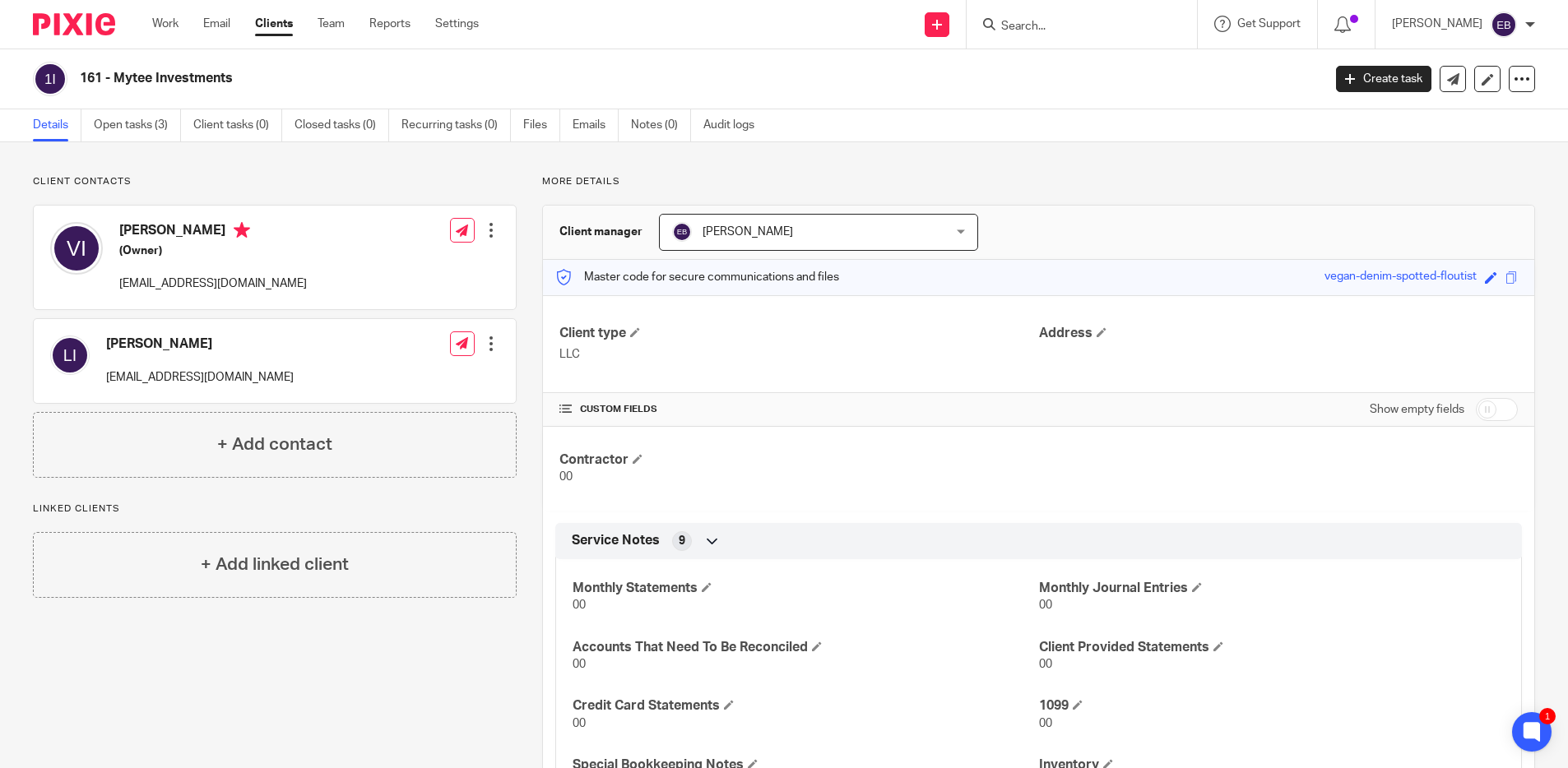
drag, startPoint x: 61, startPoint y: 251, endPoint x: 199, endPoint y: 282, distance: 141.4
click at [199, 282] on p "[EMAIL_ADDRESS][DOMAIN_NAME]" at bounding box center [212, 284] width 187 height 17
drag, startPoint x: 199, startPoint y: 282, endPoint x: 222, endPoint y: 287, distance: 23.5
click at [199, 282] on p "[EMAIL_ADDRESS][DOMAIN_NAME]" at bounding box center [212, 284] width 187 height 17
copy div "[EMAIL_ADDRESS][DOMAIN_NAME]"
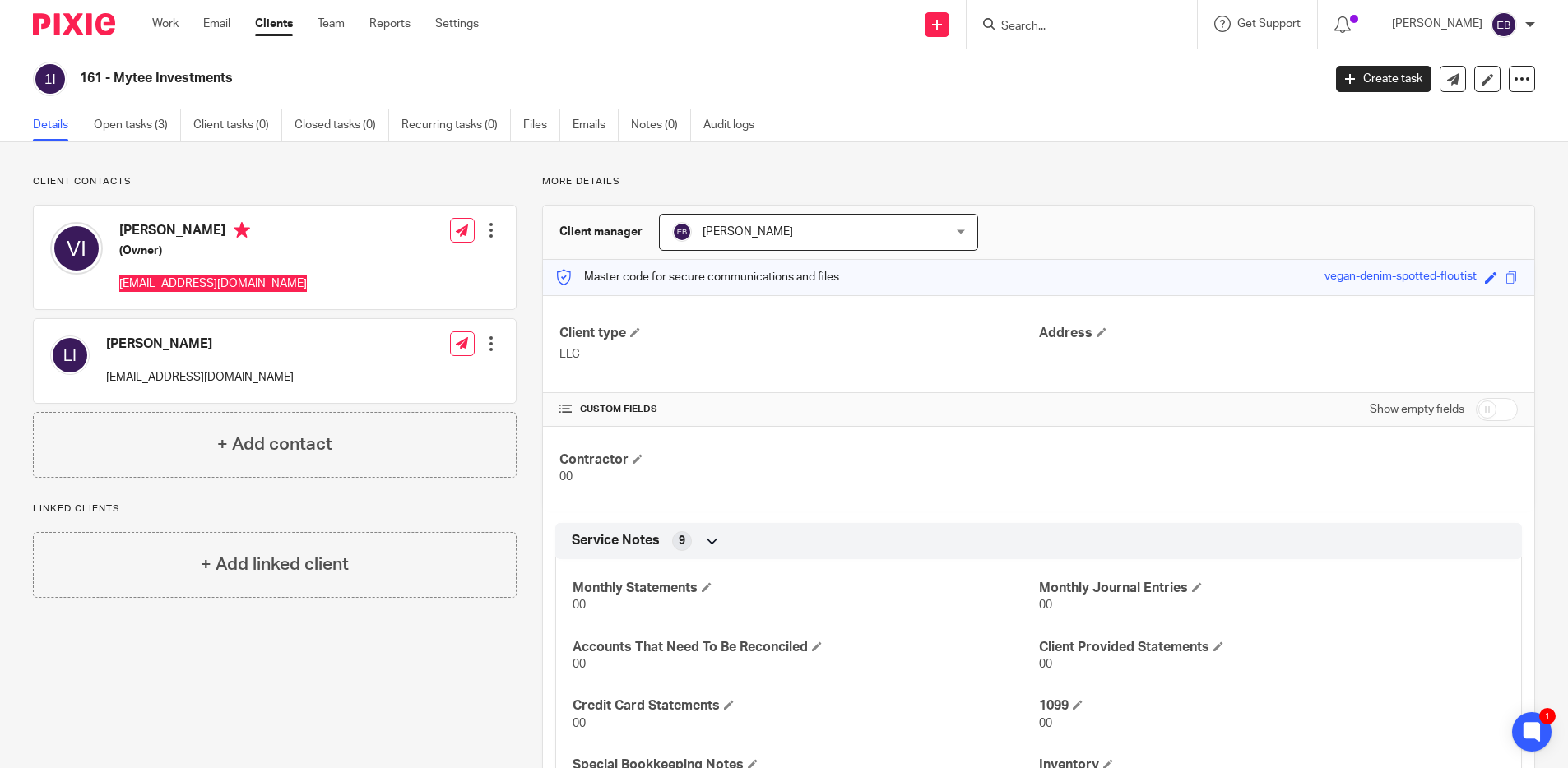
drag, startPoint x: 13, startPoint y: 380, endPoint x: 342, endPoint y: 289, distance: 341.4
click at [342, 289] on div "Vadim Ivaniy (Owner) myteeinvestmentsllc@gmail.com Edit contact Create client f…" at bounding box center [275, 257] width 482 height 104
click at [267, 26] on link "Clients" at bounding box center [273, 24] width 38 height 17
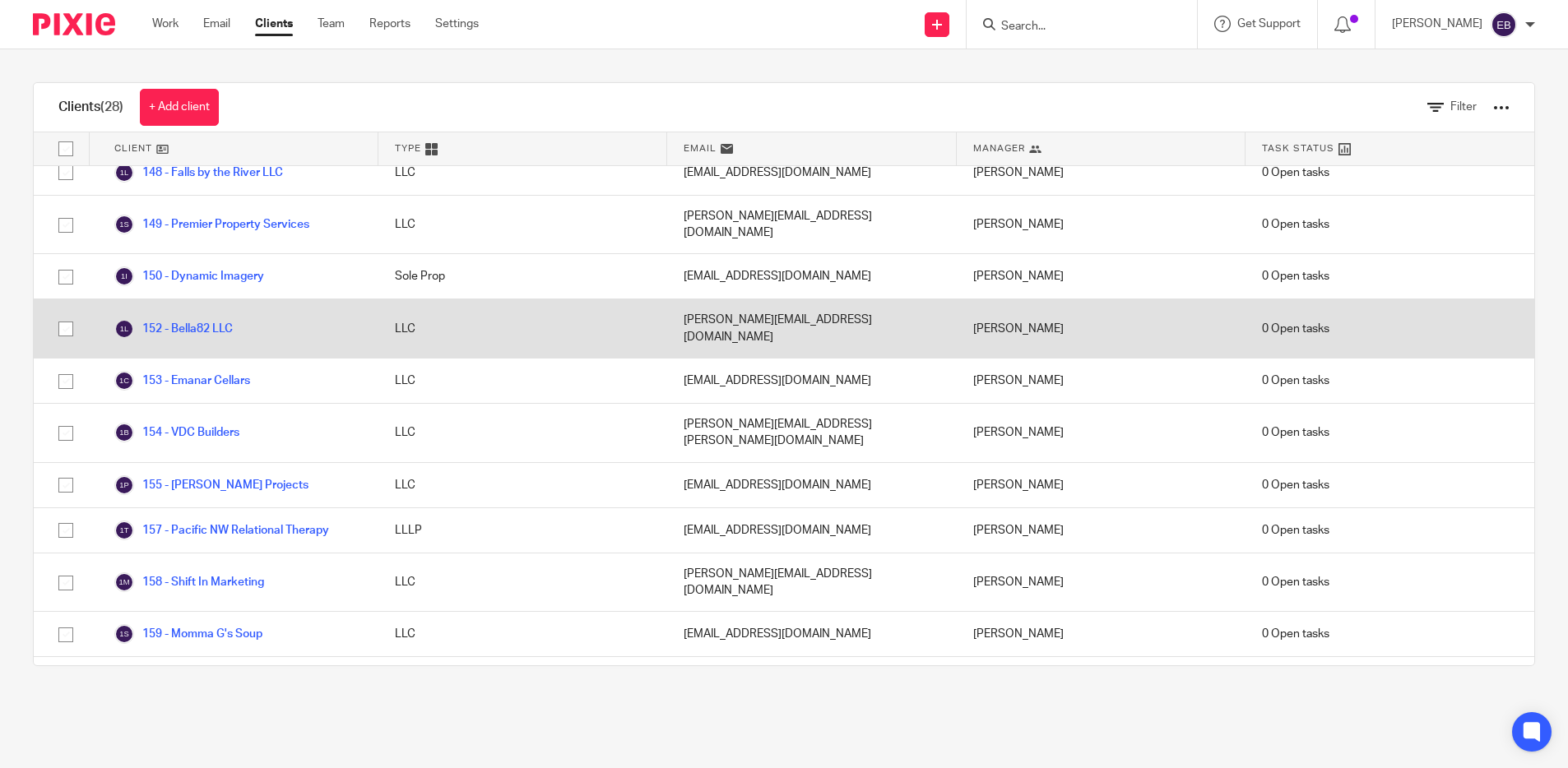
scroll to position [602, 0]
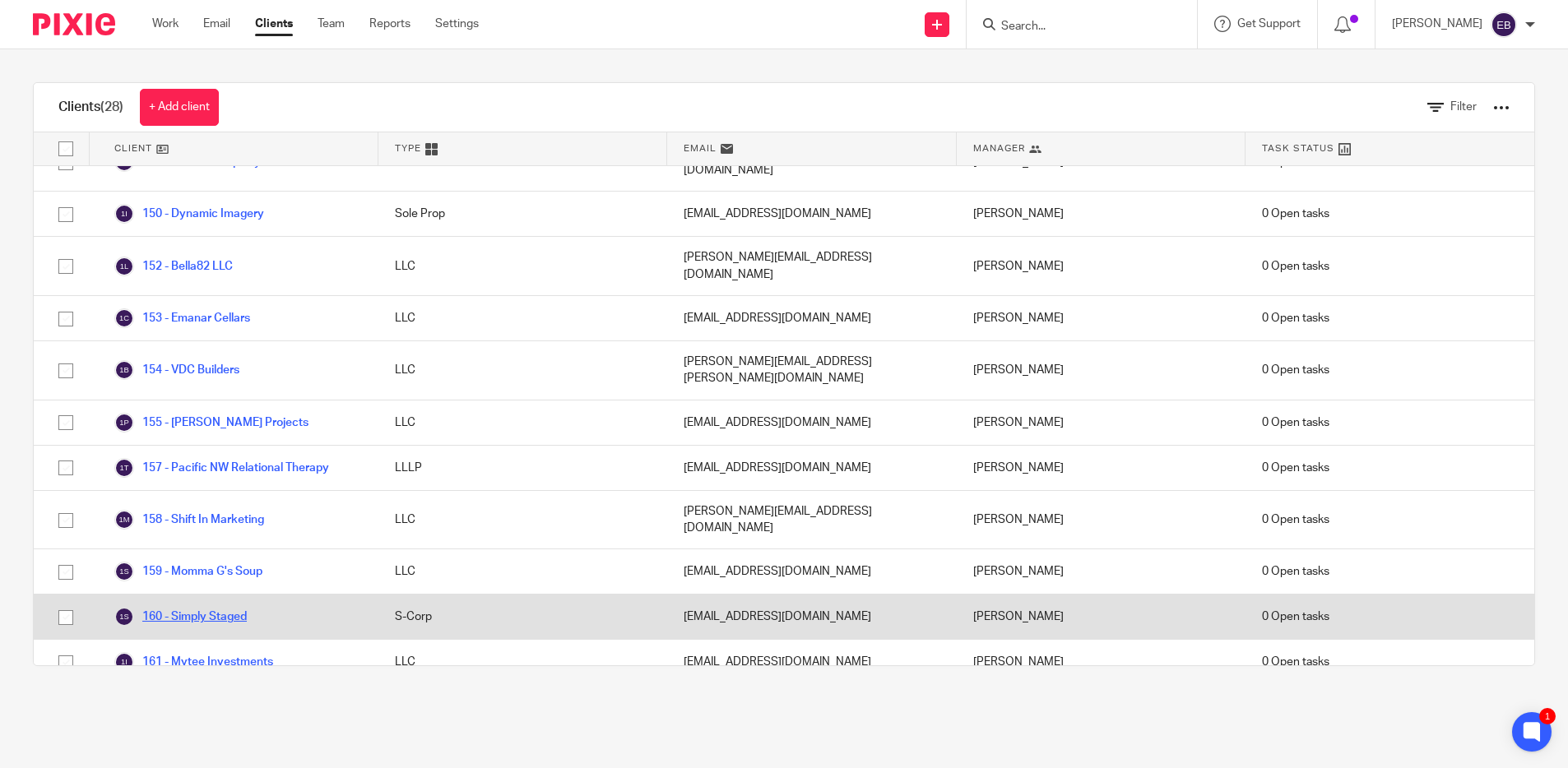
click at [229, 607] on link "160 - Simply Staged" at bounding box center [180, 616] width 132 height 19
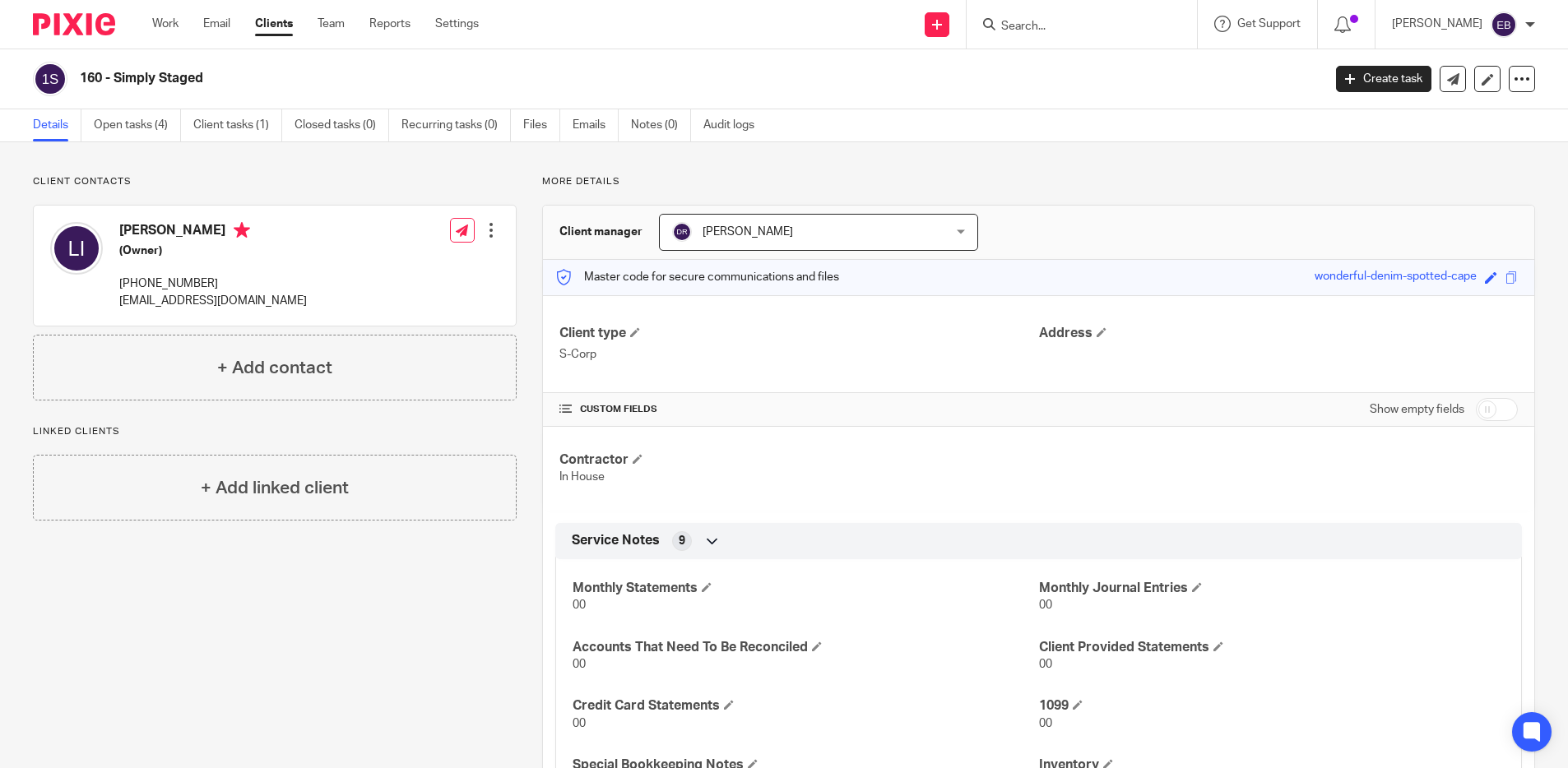
click at [212, 299] on p "[EMAIL_ADDRESS][DOMAIN_NAME]" at bounding box center [212, 301] width 187 height 17
click at [212, 300] on p "[EMAIL_ADDRESS][DOMAIN_NAME]" at bounding box center [212, 301] width 187 height 17
copy div "[EMAIL_ADDRESS][DOMAIN_NAME]"
click at [1070, 24] on input "Search" at bounding box center [1073, 27] width 148 height 15
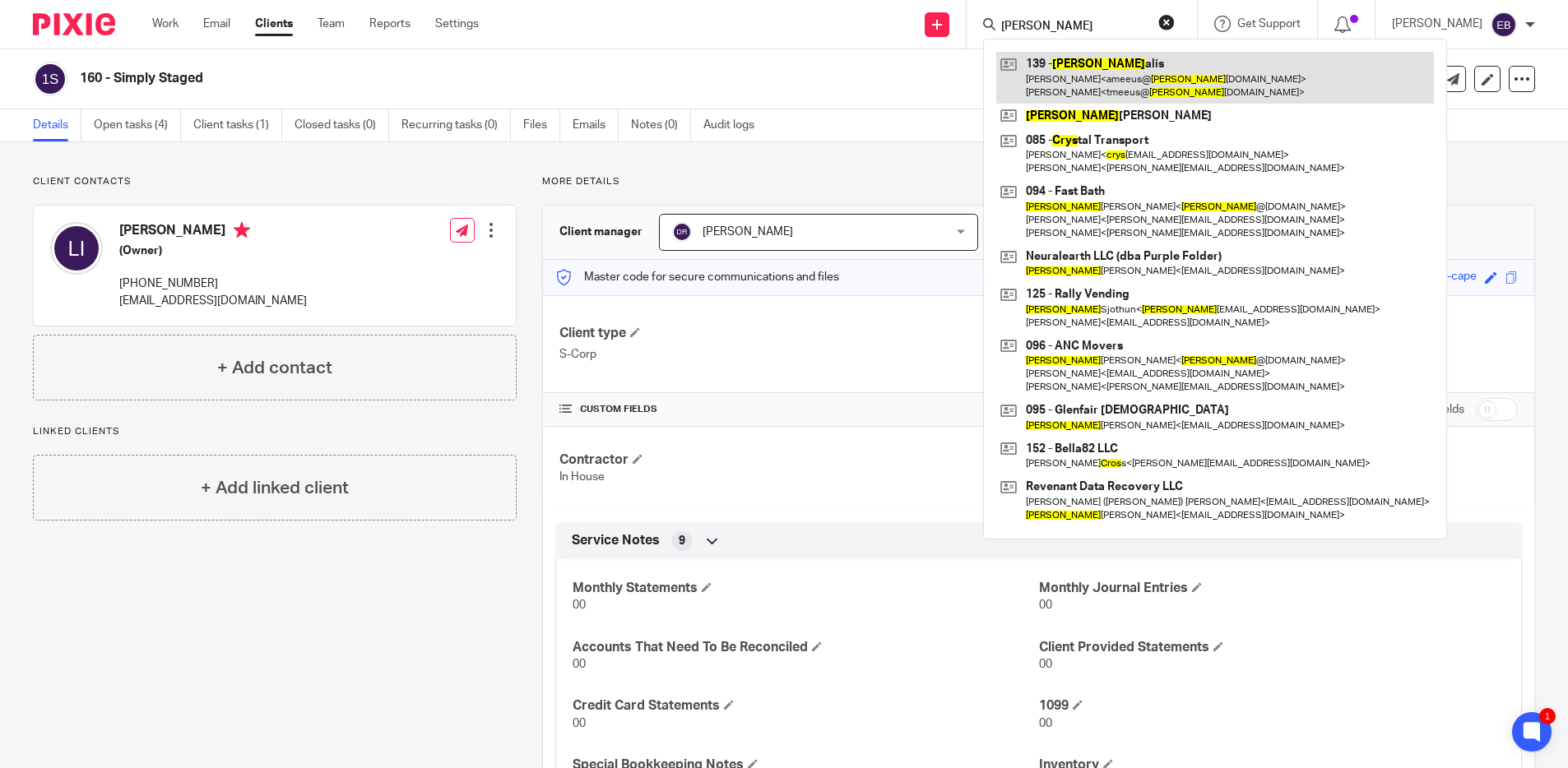
type input "cris"
click at [1064, 82] on link at bounding box center [1215, 77] width 438 height 51
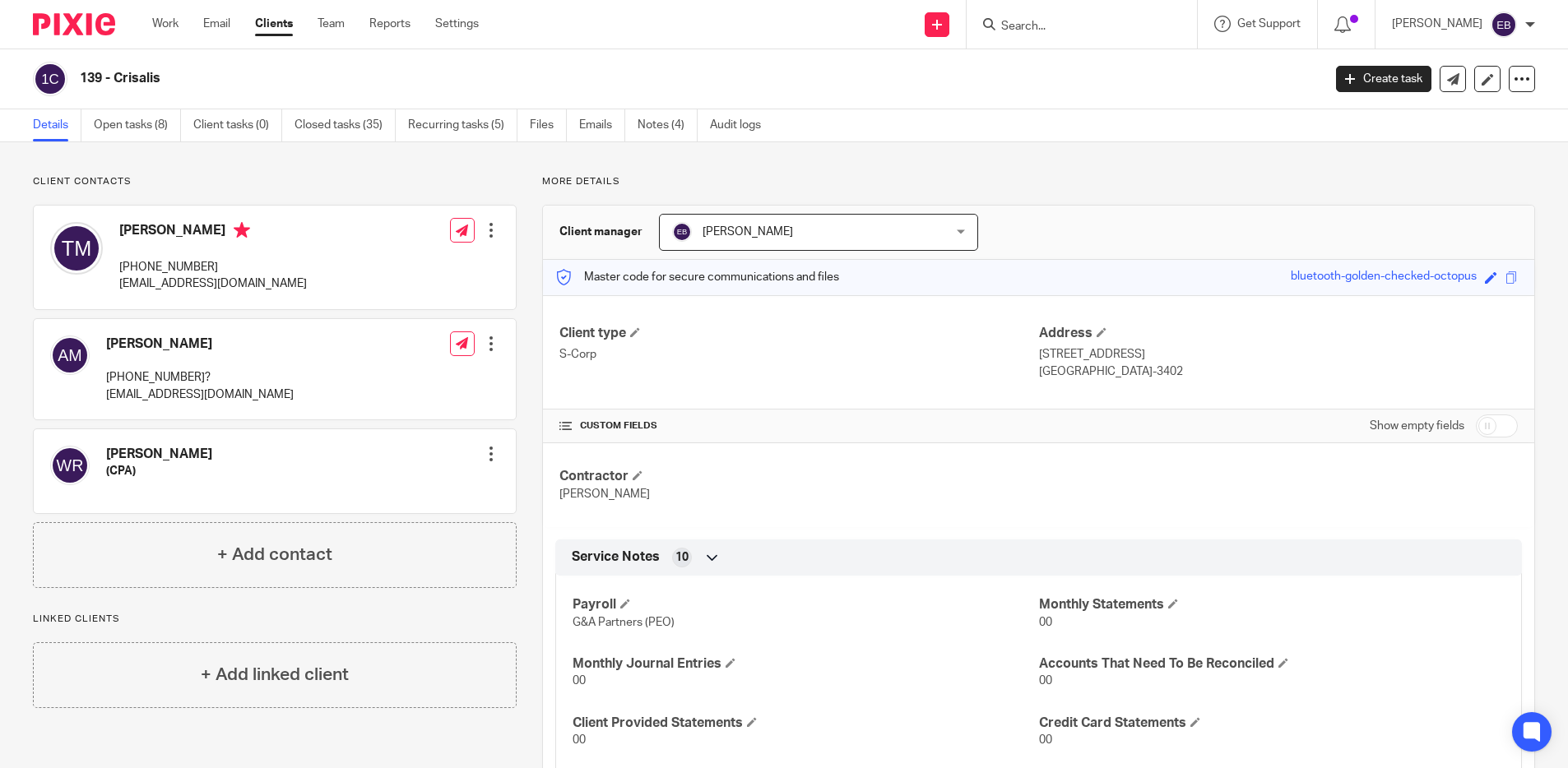
scroll to position [210, 0]
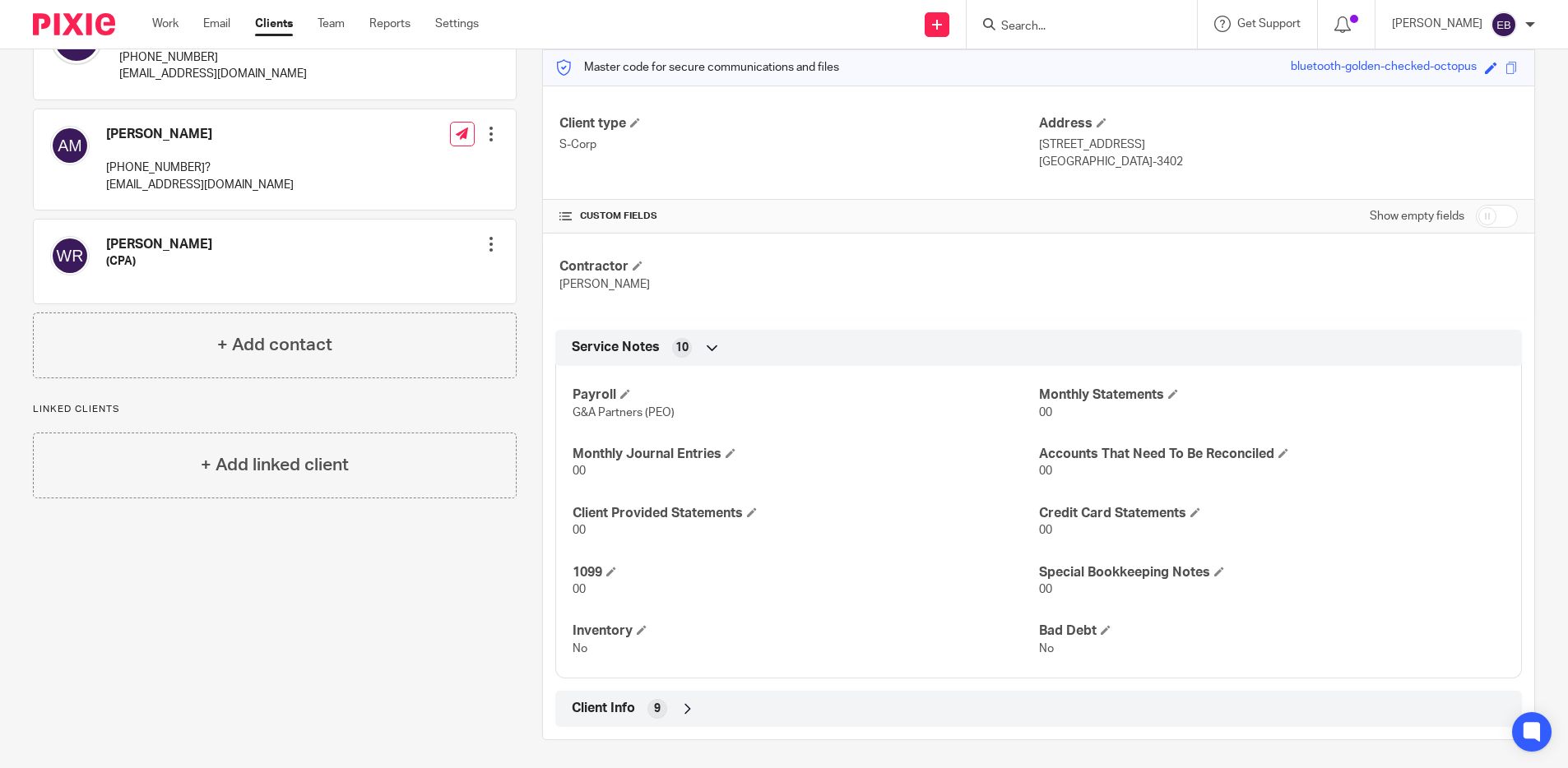
click at [806, 704] on div "Client Info 9" at bounding box center [1038, 708] width 942 height 28
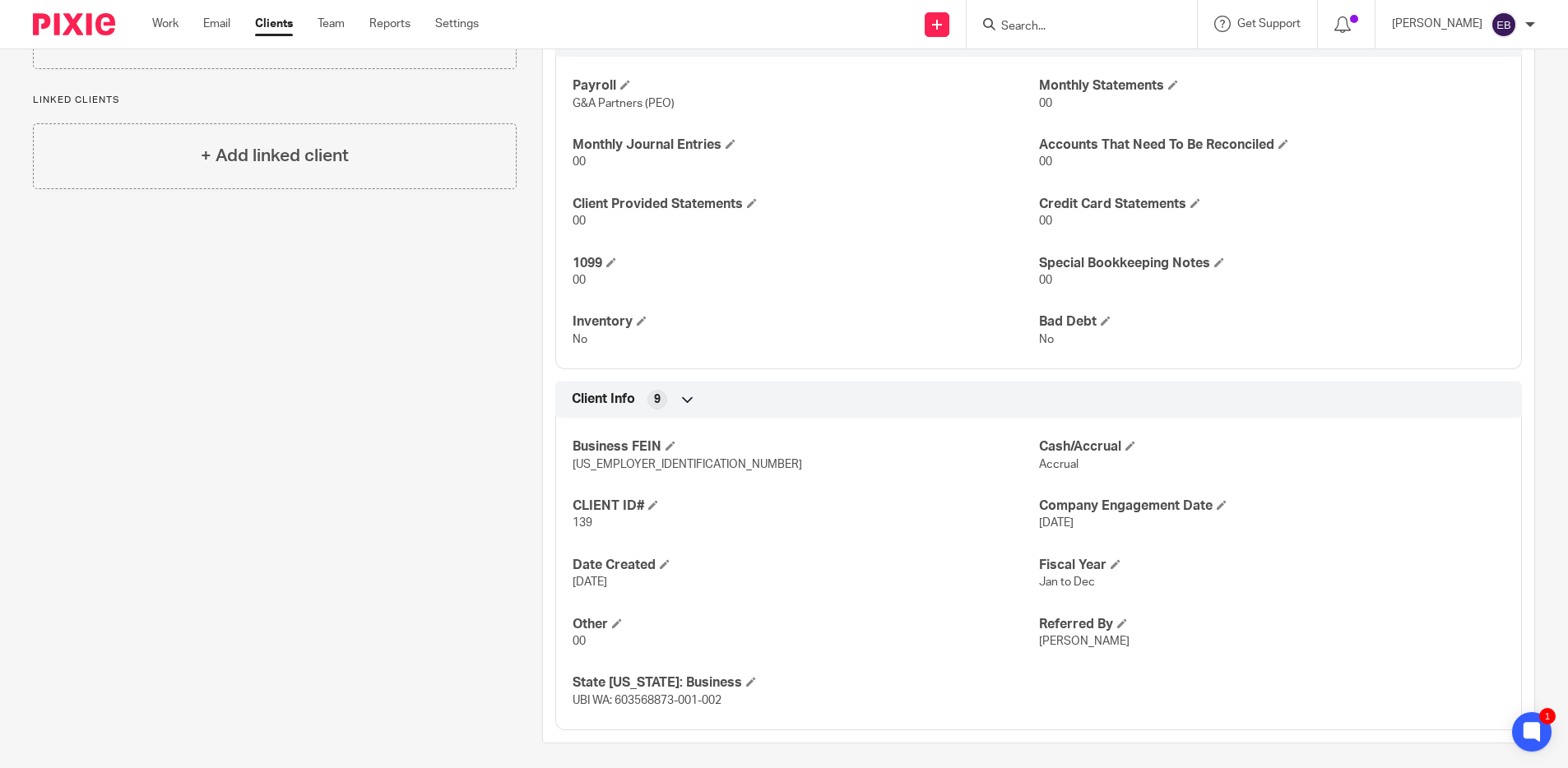
scroll to position [0, 0]
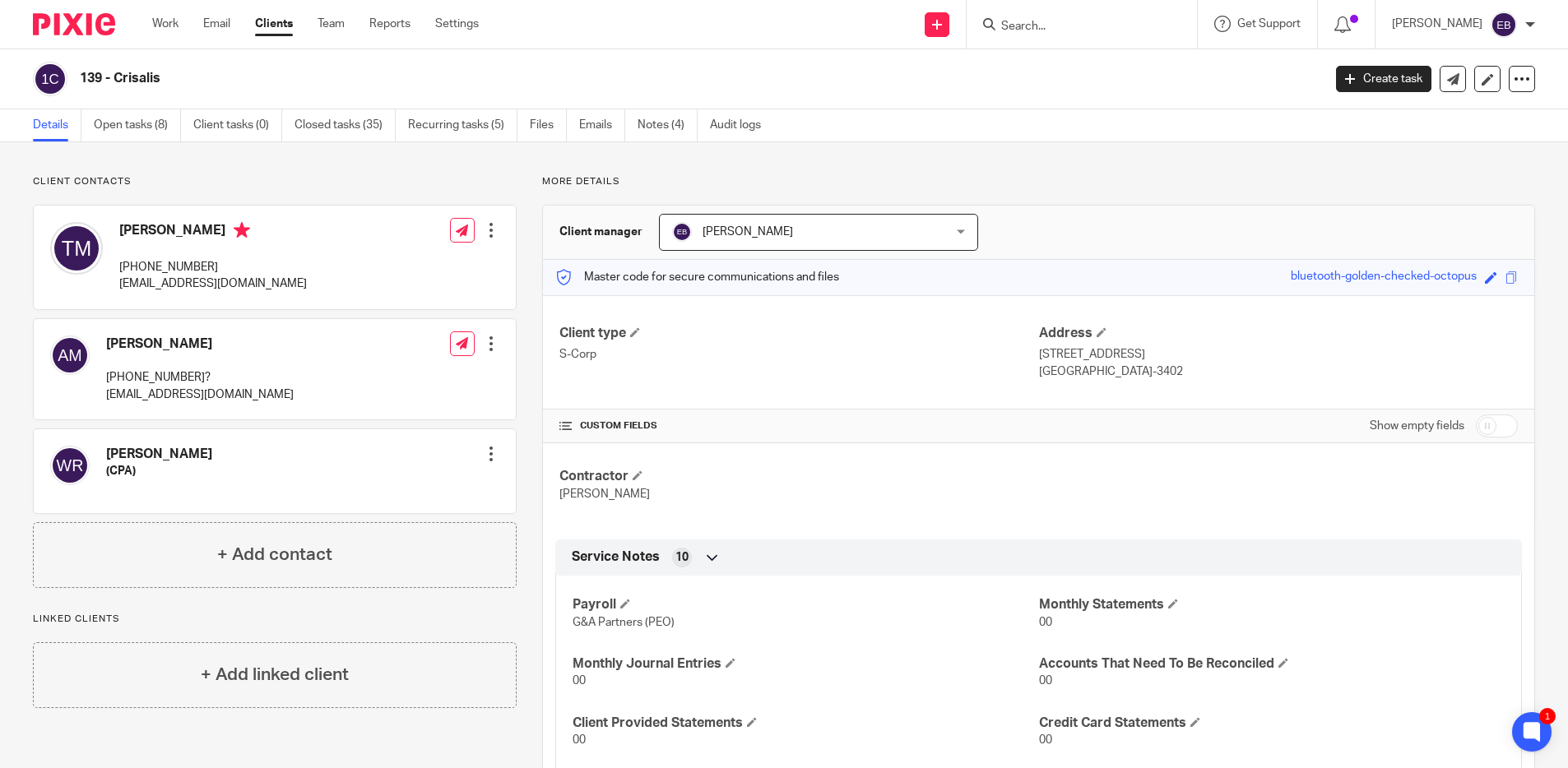
click at [1019, 24] on input "Search" at bounding box center [1073, 27] width 148 height 15
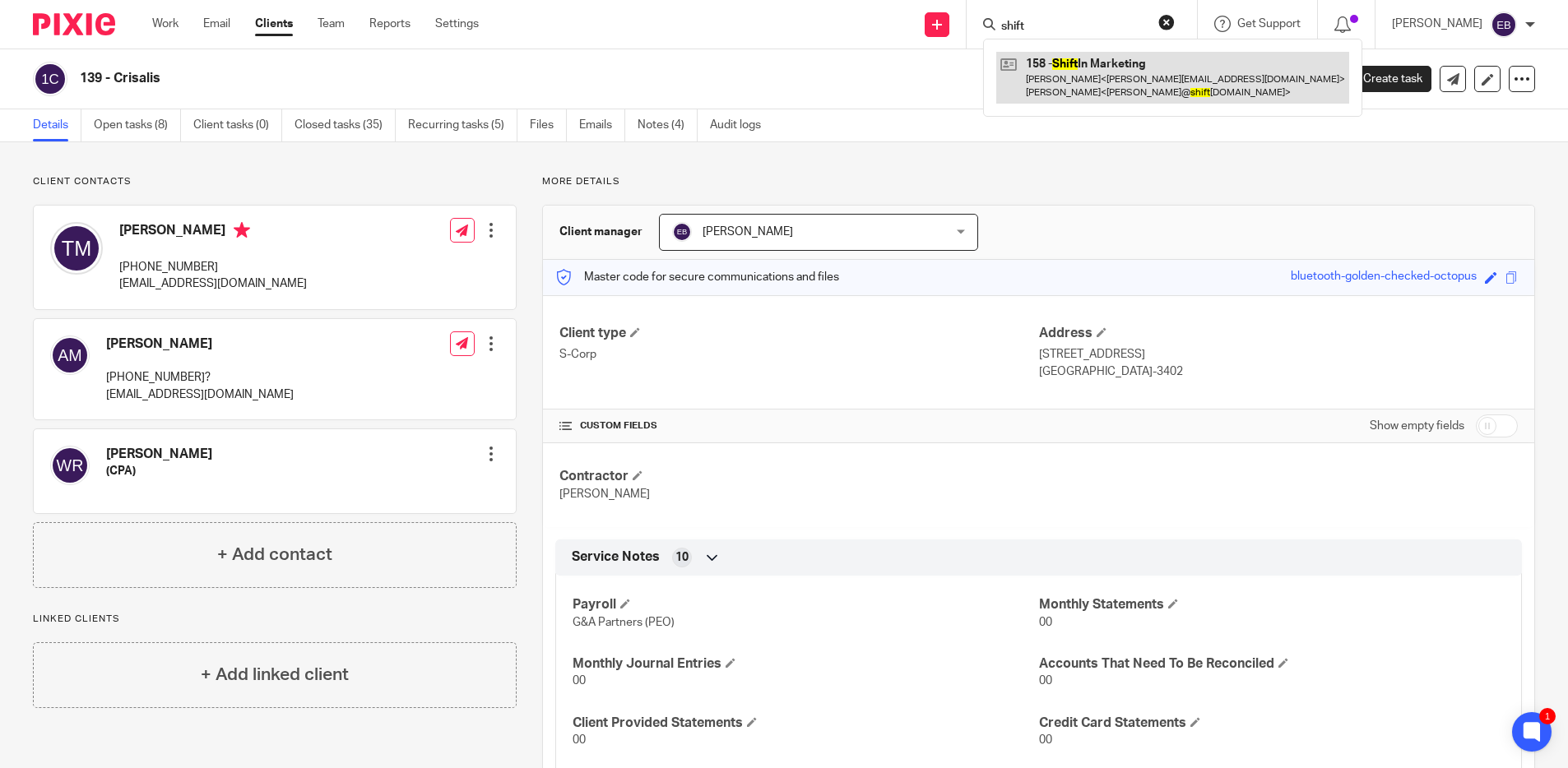
type input "shift"
click at [1086, 72] on link at bounding box center [1173, 77] width 353 height 51
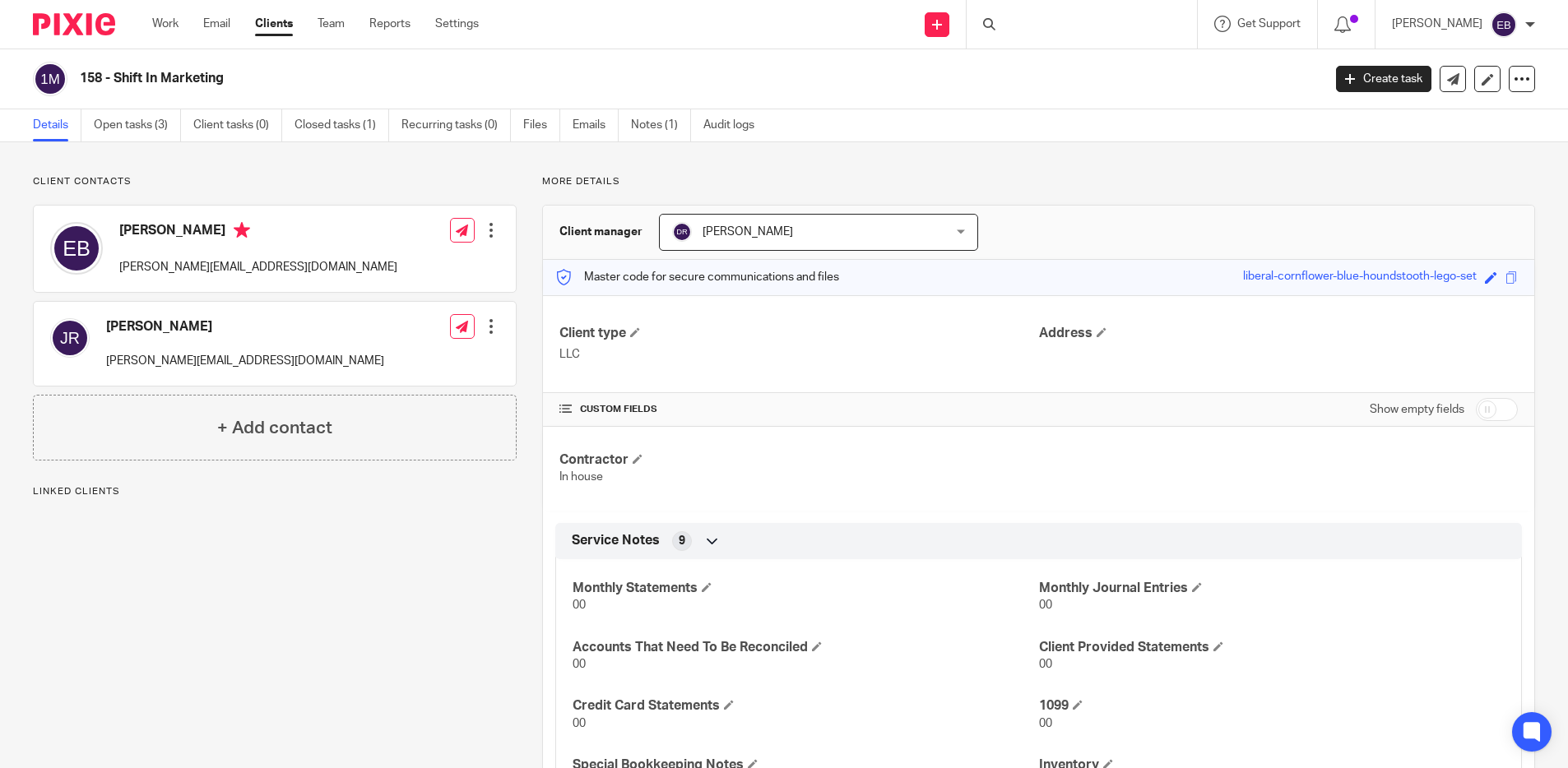
scroll to position [193, 0]
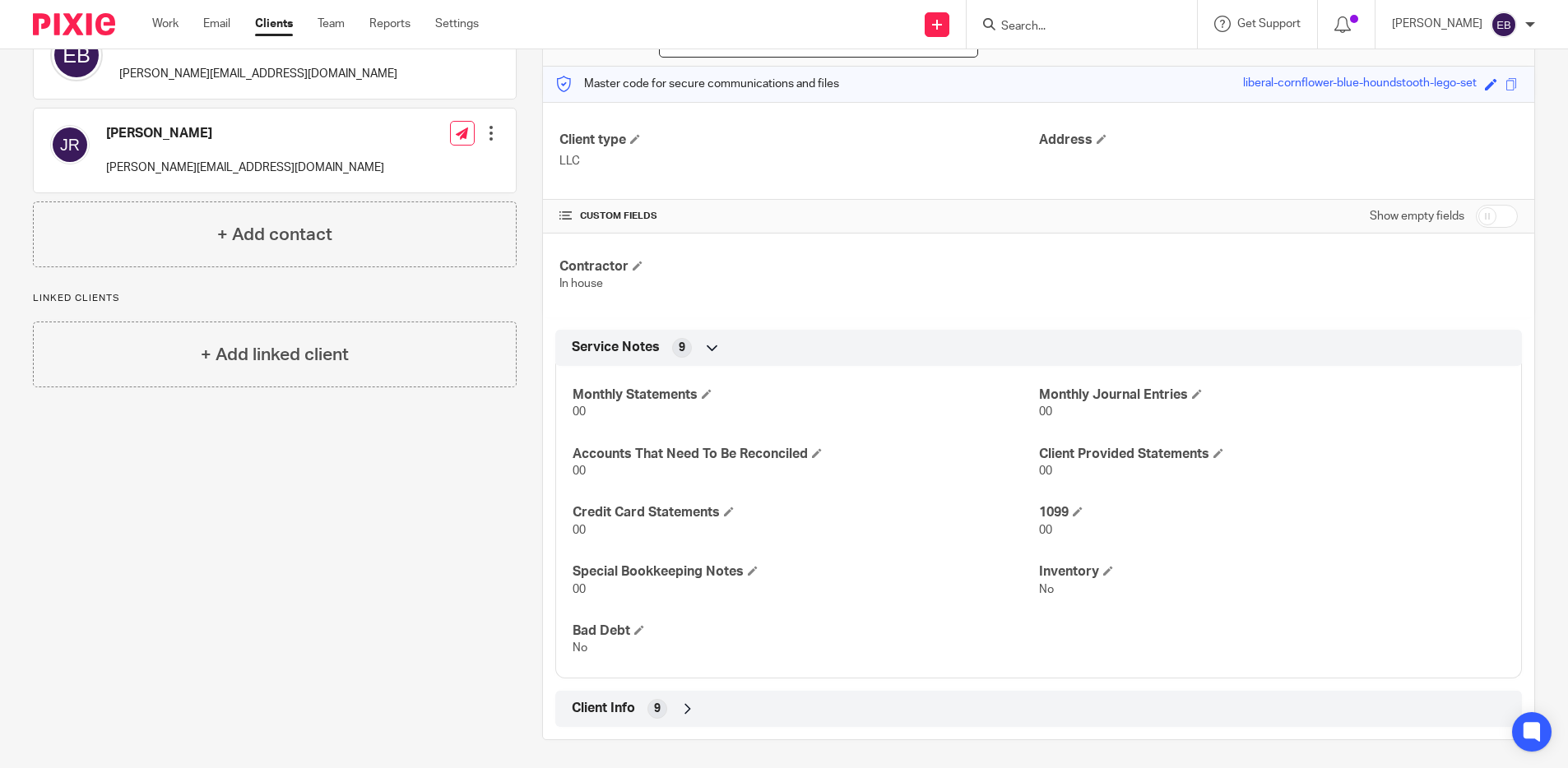
click at [706, 712] on div "Client Info 9" at bounding box center [1038, 708] width 942 height 28
